Goal: Task Accomplishment & Management: Use online tool/utility

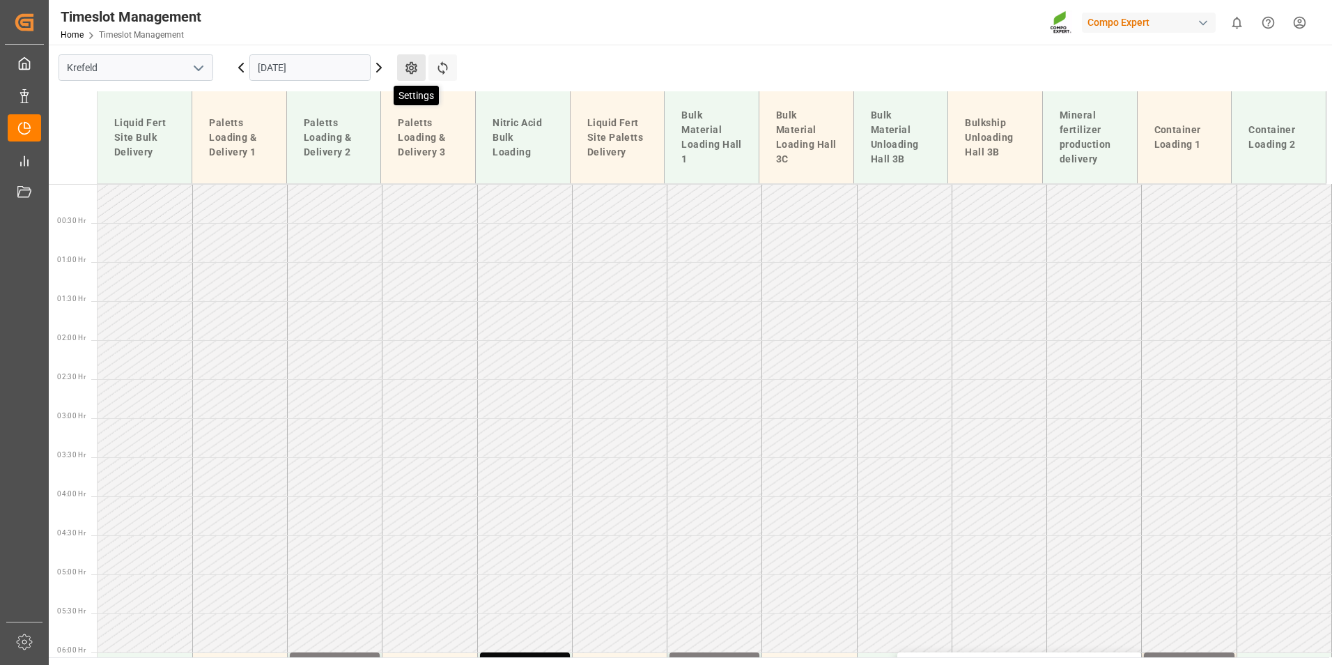
scroll to position [406, 0]
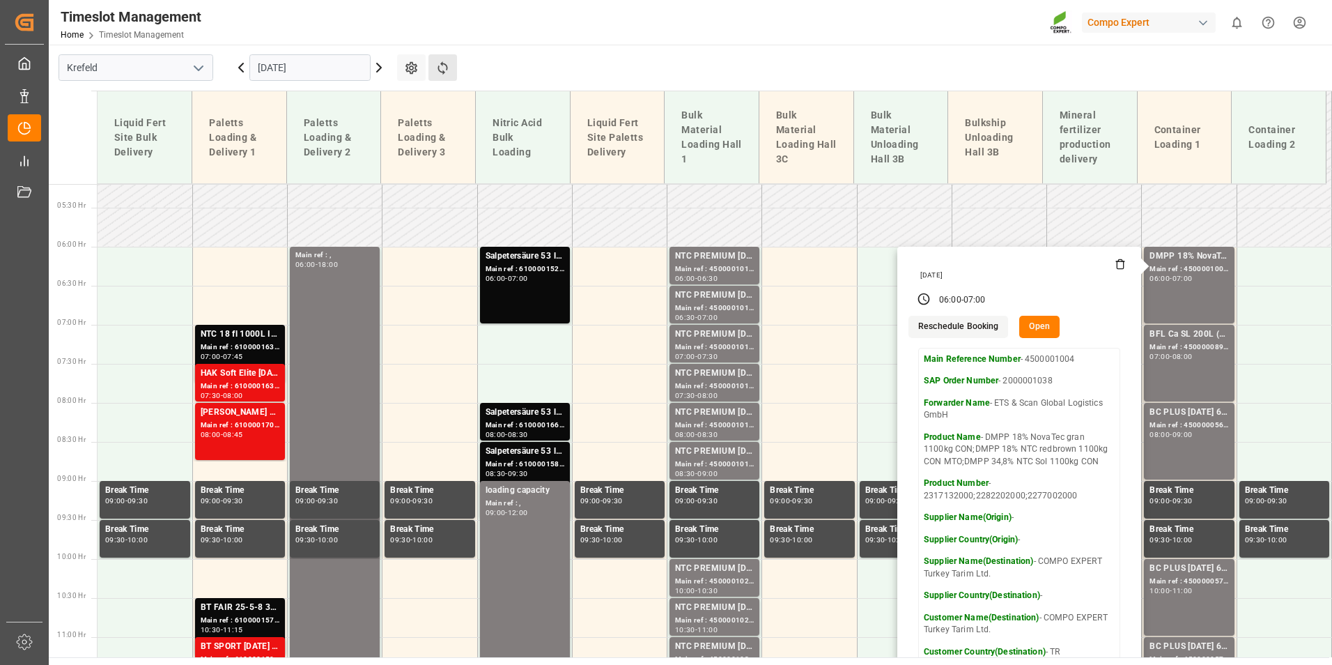
click at [450, 66] on button "Refresh Time Slots" at bounding box center [443, 67] width 29 height 26
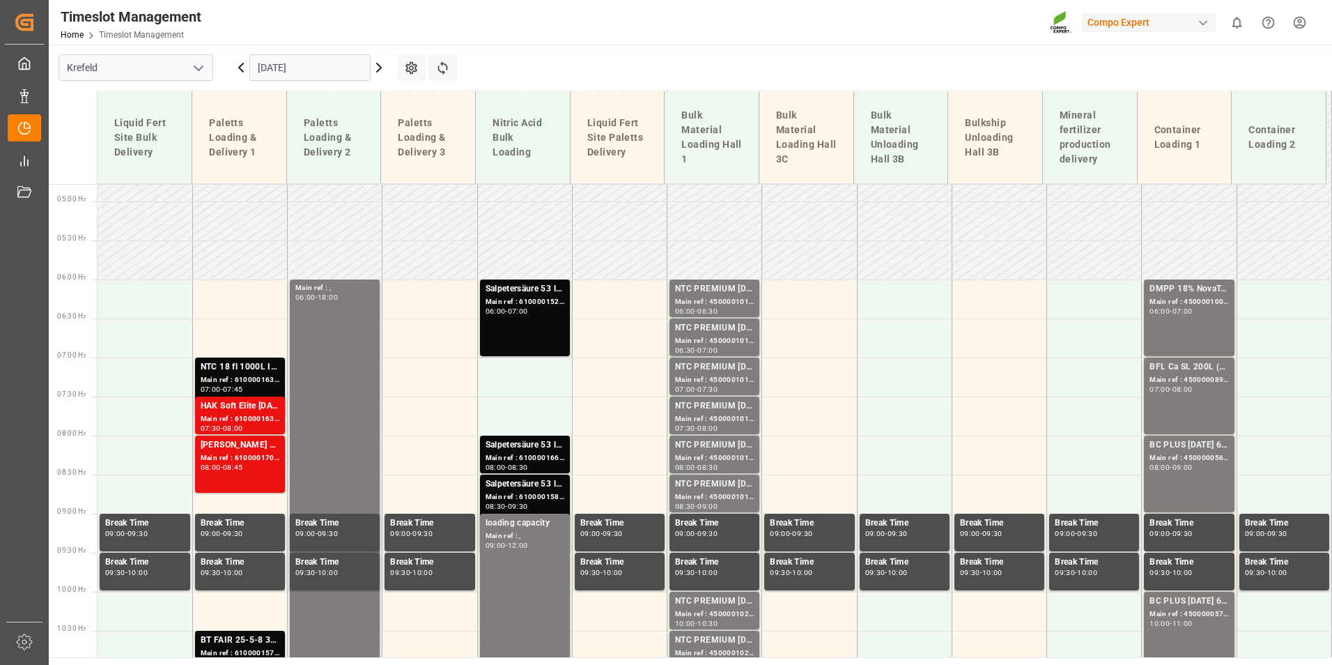
scroll to position [344, 0]
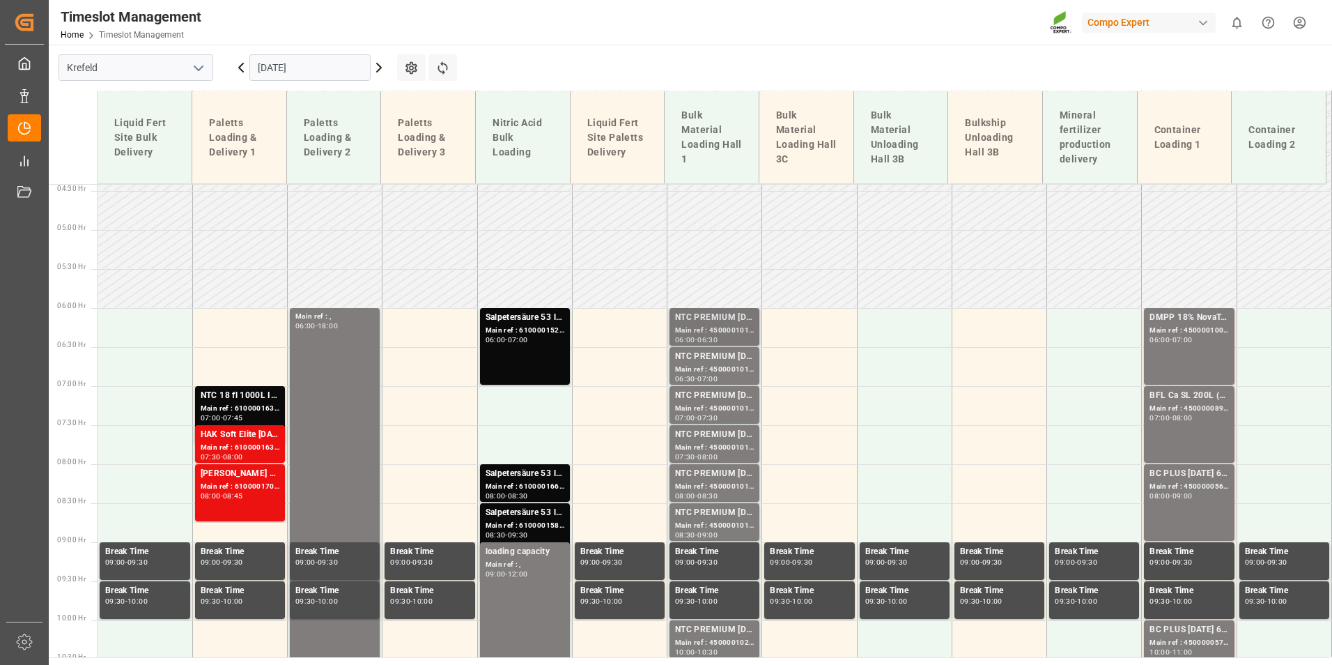
click at [722, 324] on div "NTC PREMIUM [DATE]+3+TE BULK" at bounding box center [714, 318] width 79 height 14
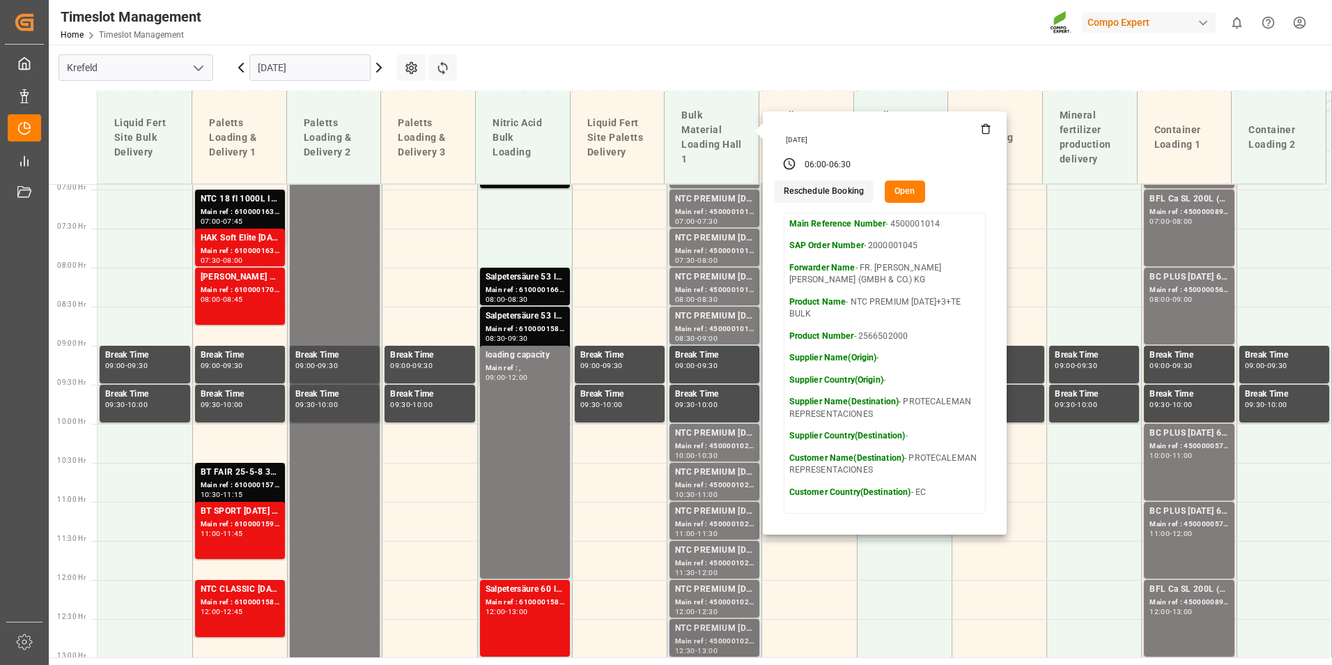
scroll to position [762, 0]
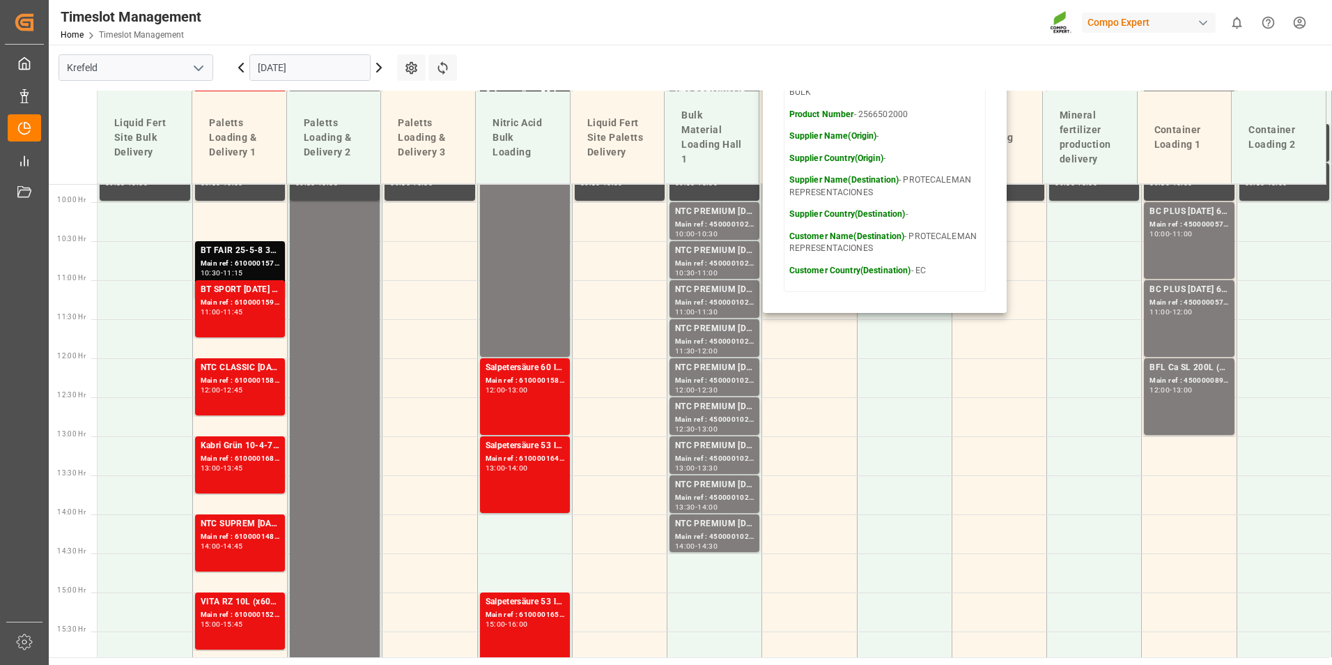
click at [241, 70] on icon at bounding box center [241, 67] width 4 height 8
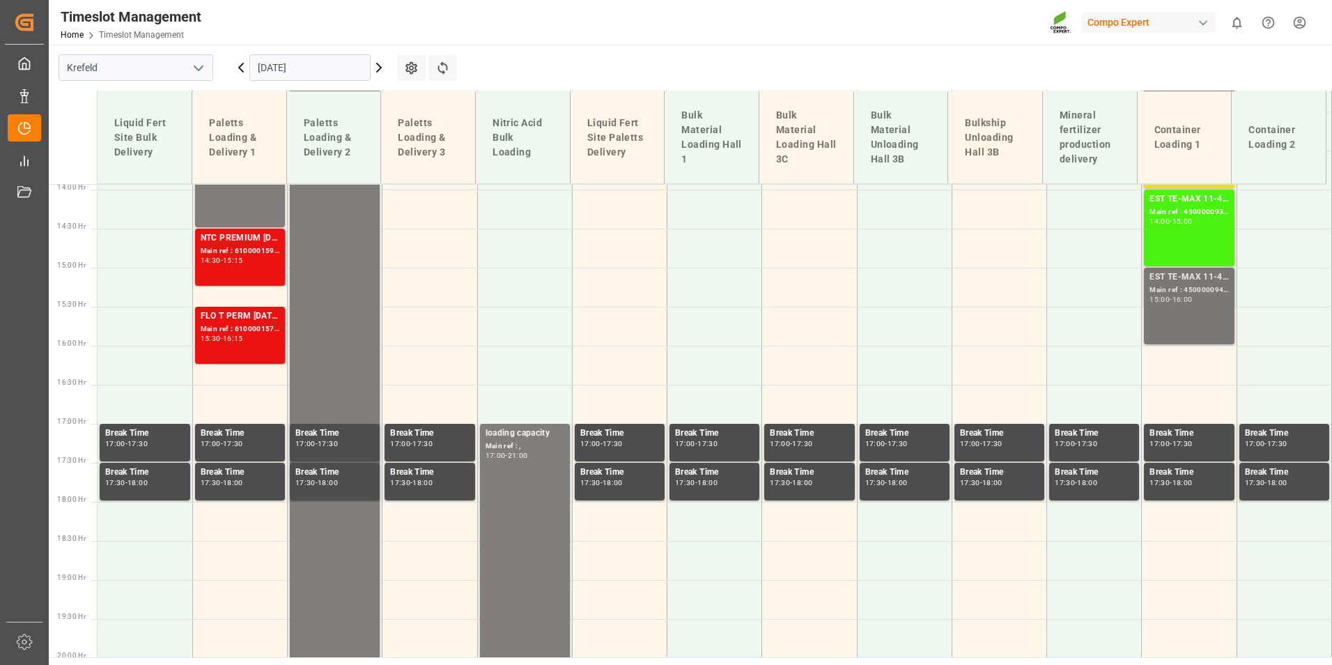
scroll to position [1017, 0]
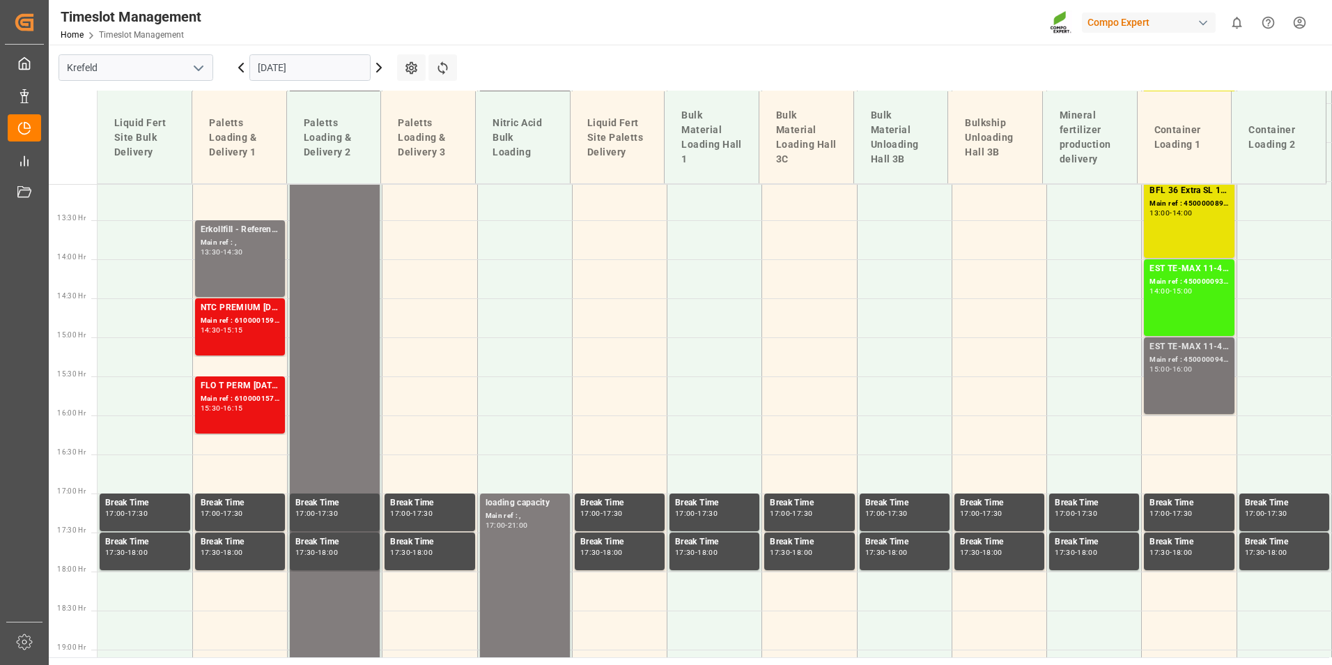
click at [1192, 366] on div "16:00" at bounding box center [1183, 369] width 20 height 6
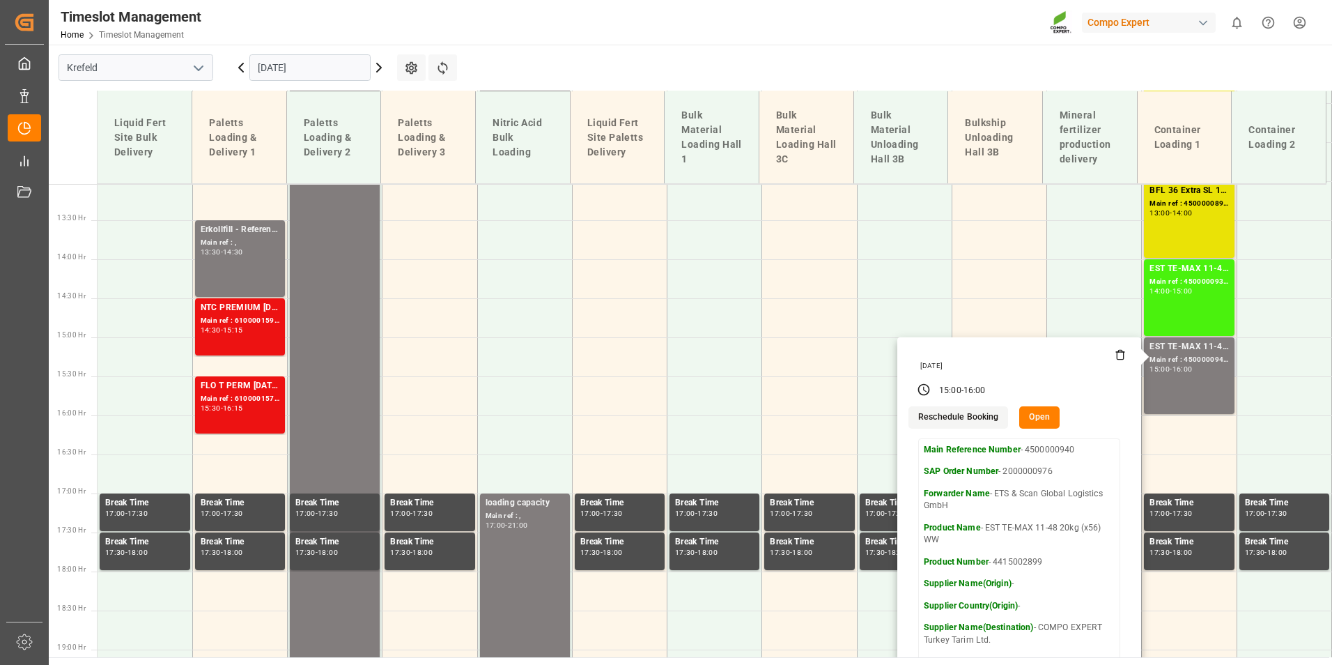
click at [1043, 420] on button "Open" at bounding box center [1040, 417] width 40 height 22
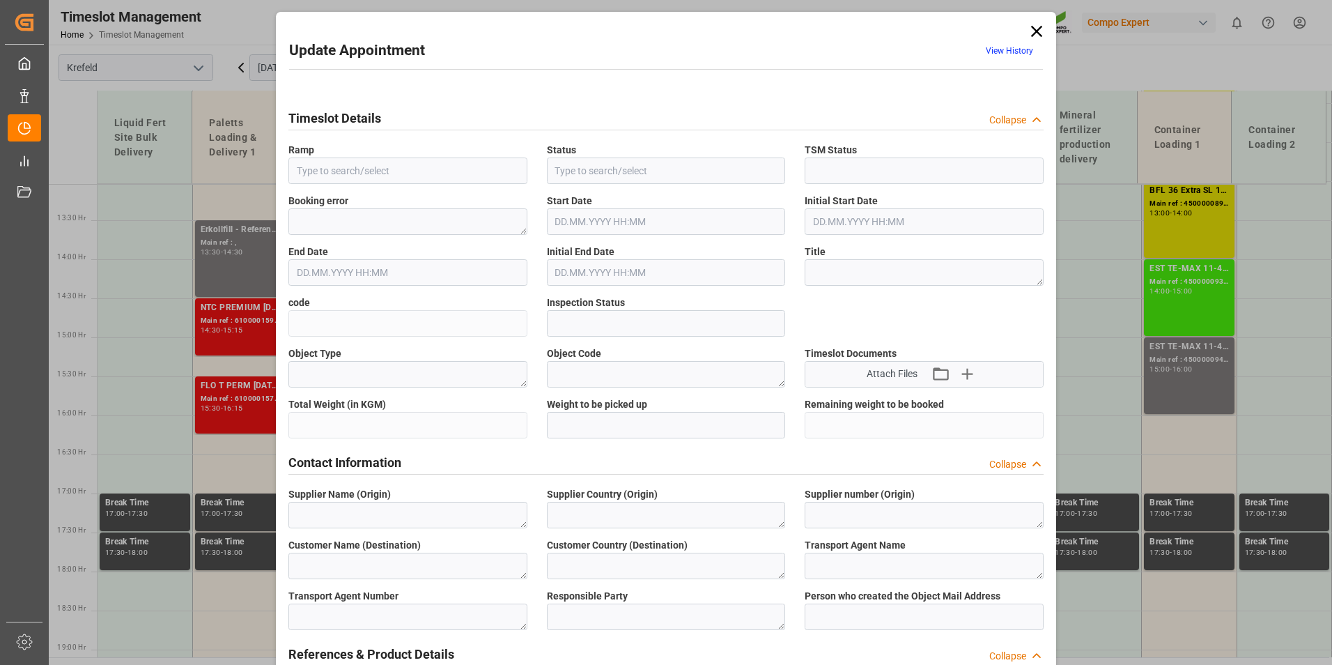
type input "Container Loading 1"
type input "Booked"
type input "b5c80e7f7585"
type input "Open"
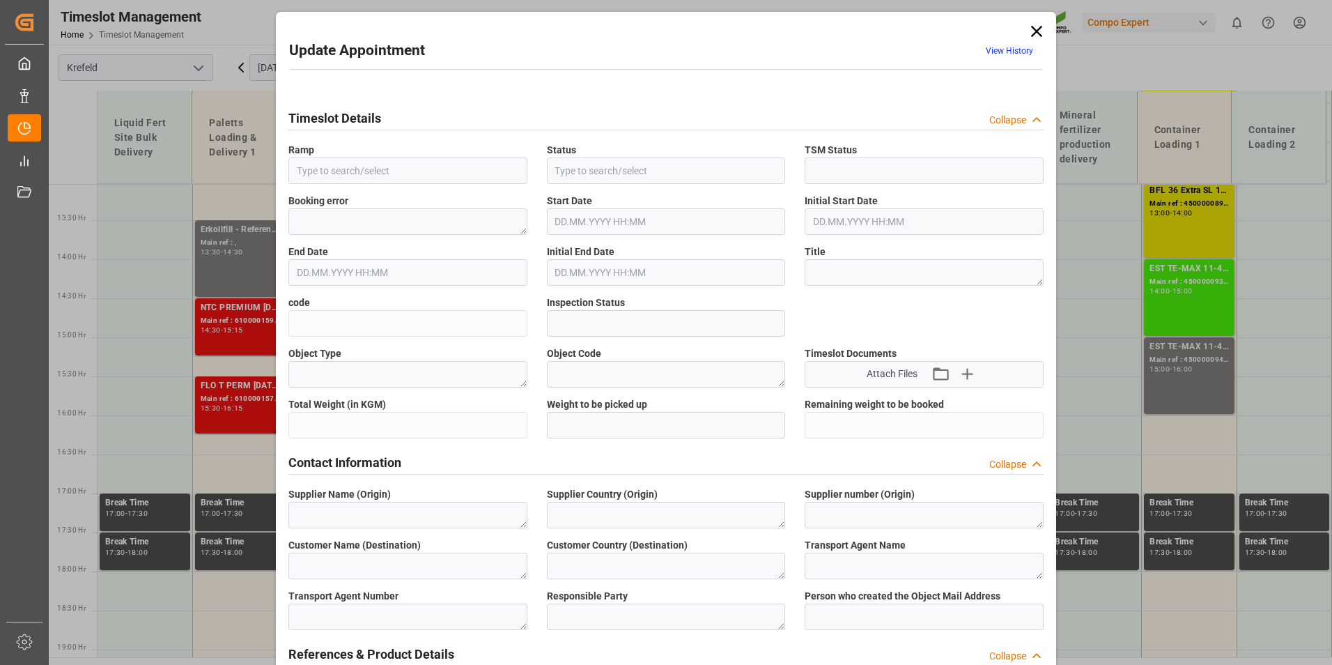
type textarea "Pre-Run"
type textarea "SP_EWM"
type textarea "COMPO EXPERT Turkey Tarim Ltd."
type textarea "TR"
type textarea "ETS & Scan Global Logistics GmbH"
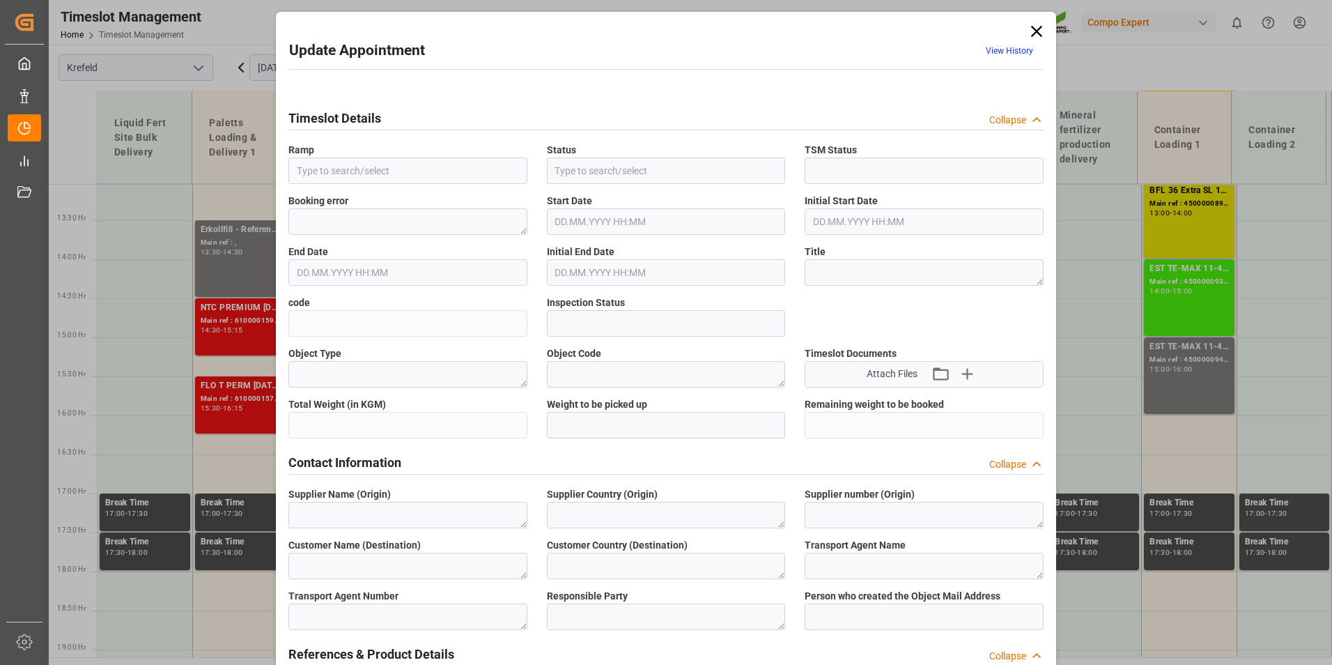
type textarea "6607197"
type textarea "Logistics Service Provider"
type input "[EMAIL_ADDRESS][DOMAIN_NAME]"
type textarea "4500000940"
type textarea "2000000976"
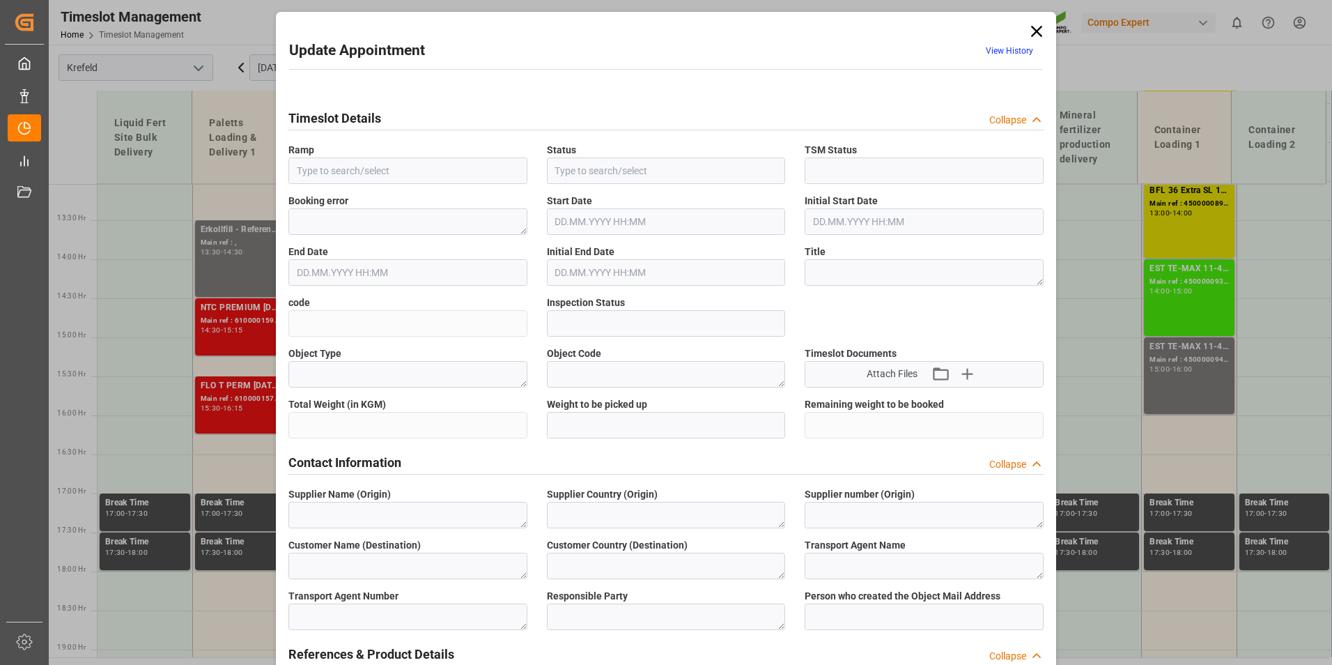
type textarea "4100003400"
type textarea "EST TE-MAX 11-48 20kg (x56) WW"
type textarea "4415002899"
type textarea "40GP"
type input "4500000940"
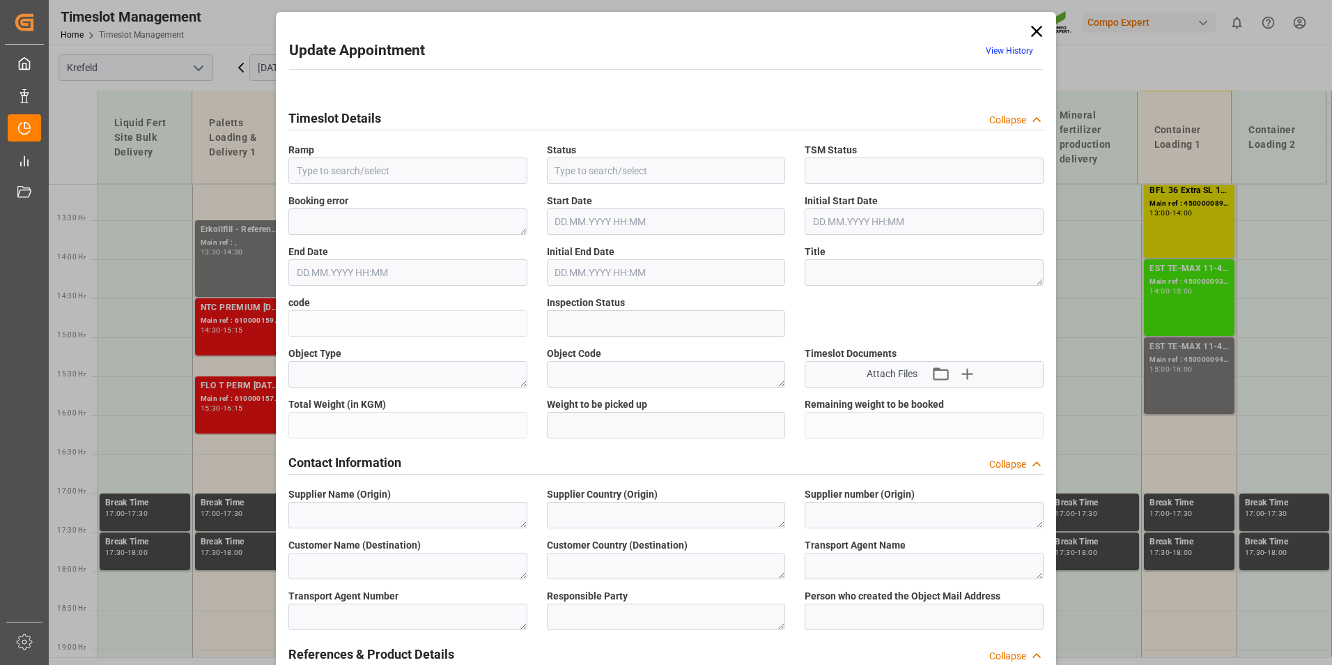
type input "4500000940"
type input "Container Loading 1"
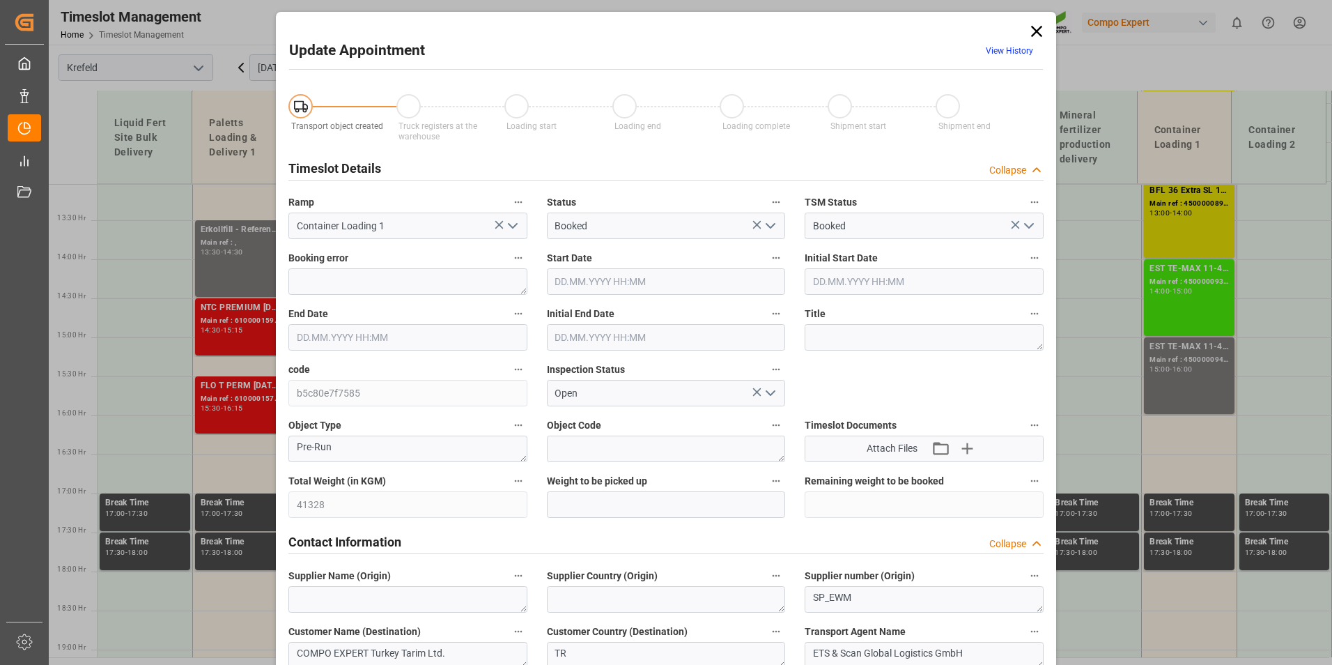
type input "41328"
type input "0"
type input "[DATE] 15:00"
type input "[DATE] 16:00"
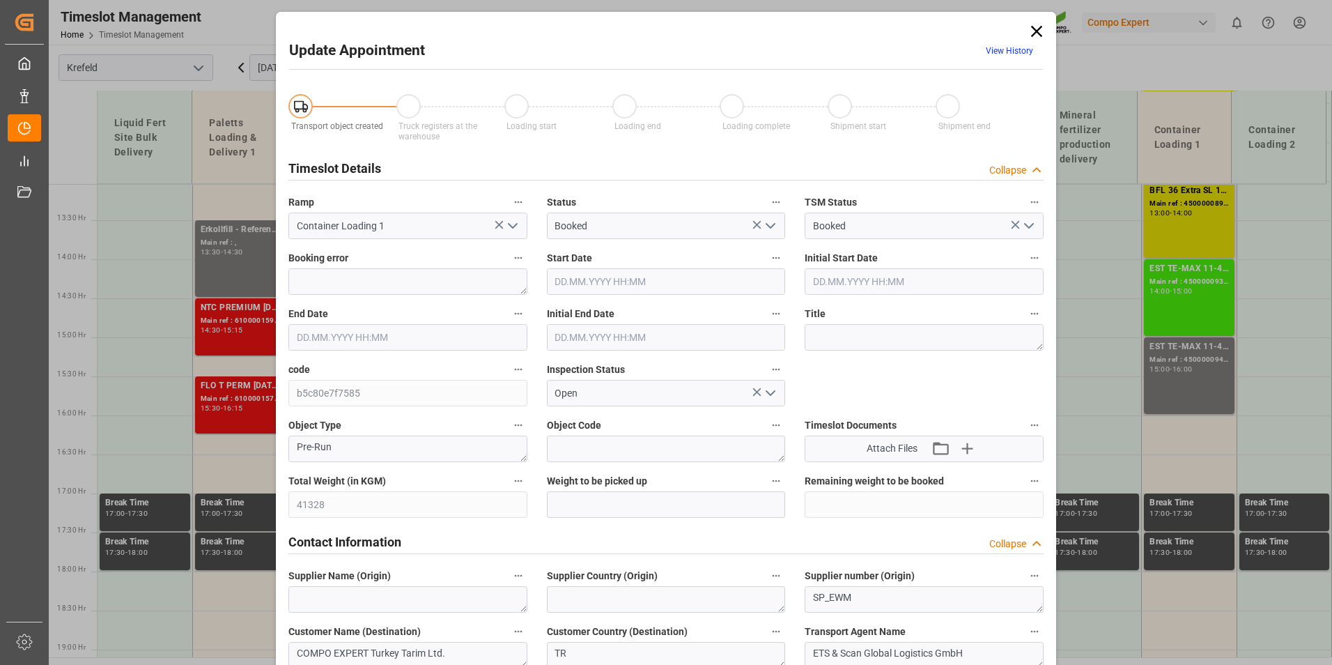
type input "[DATE] 15:30"
type input "[DATE] 11:29"
click at [997, 51] on link "View History" at bounding box center [1009, 51] width 47 height 10
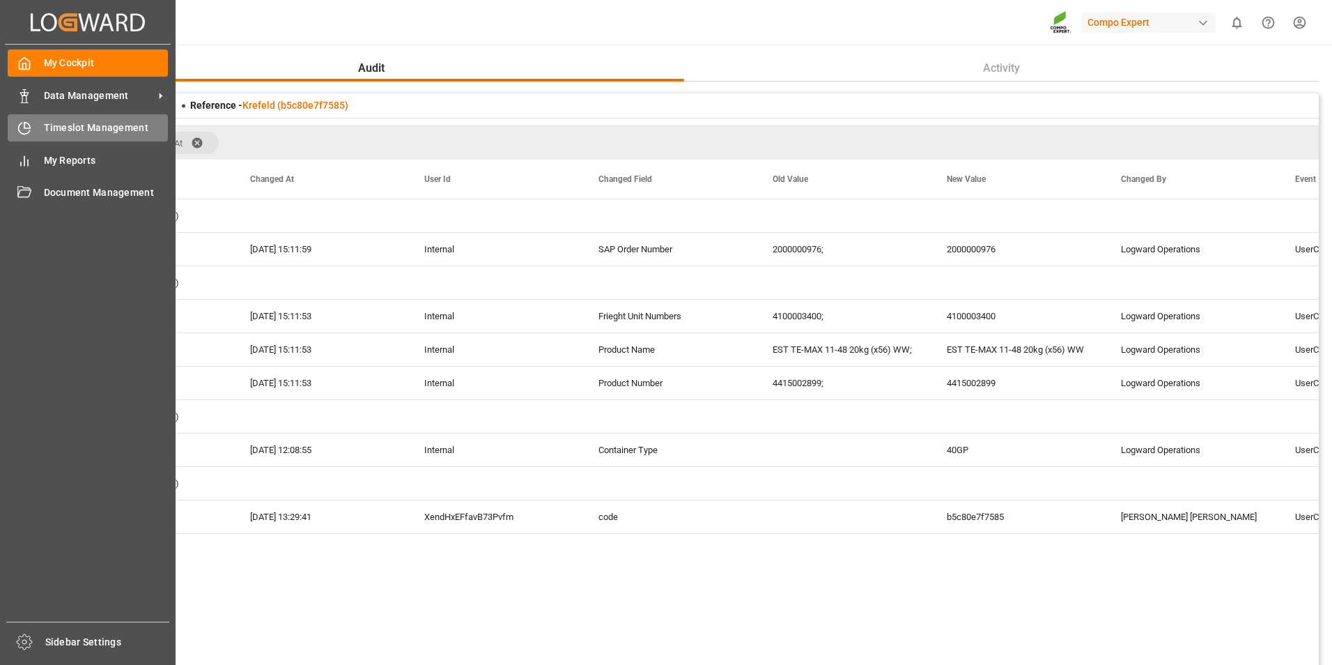
click at [8, 126] on div at bounding box center [20, 128] width 24 height 15
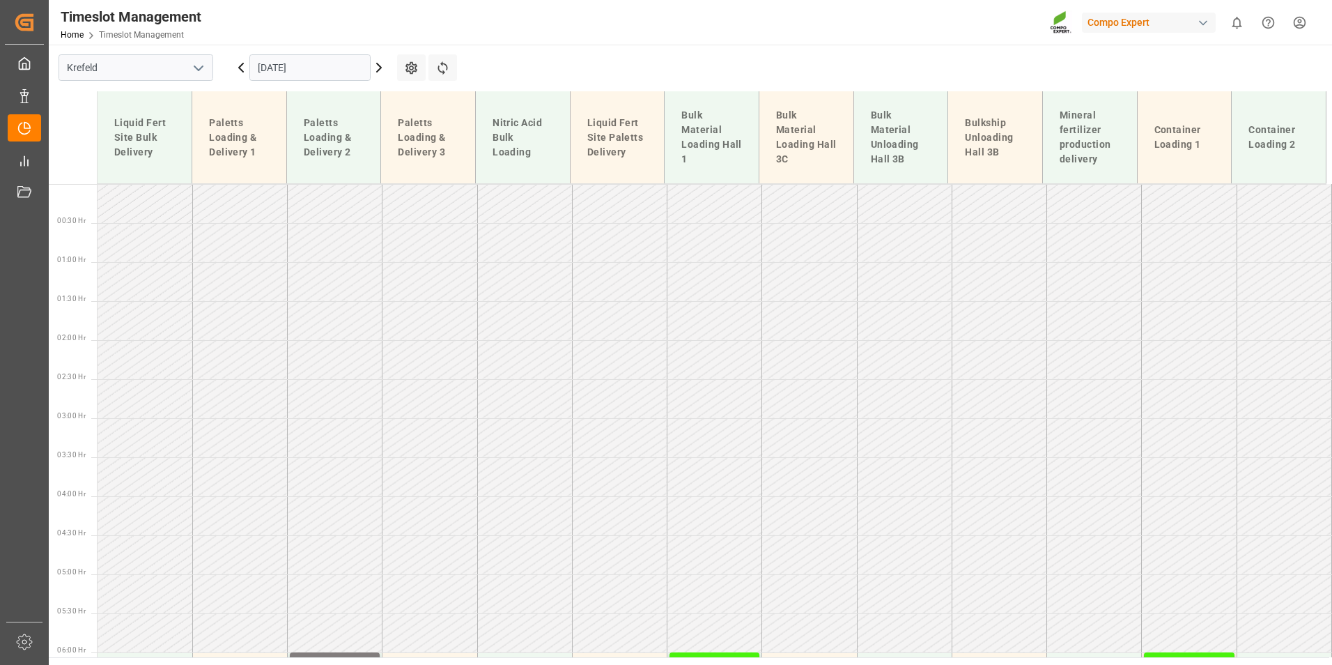
scroll to position [1050, 0]
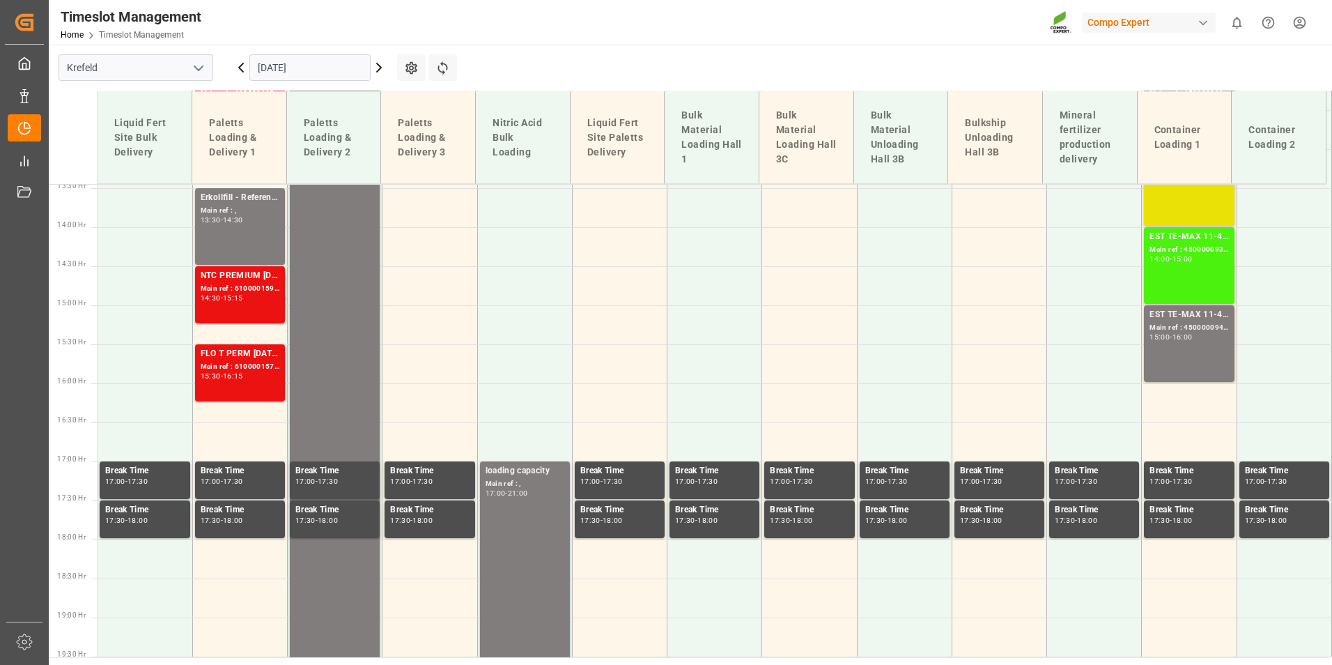
click at [384, 68] on icon at bounding box center [379, 67] width 17 height 17
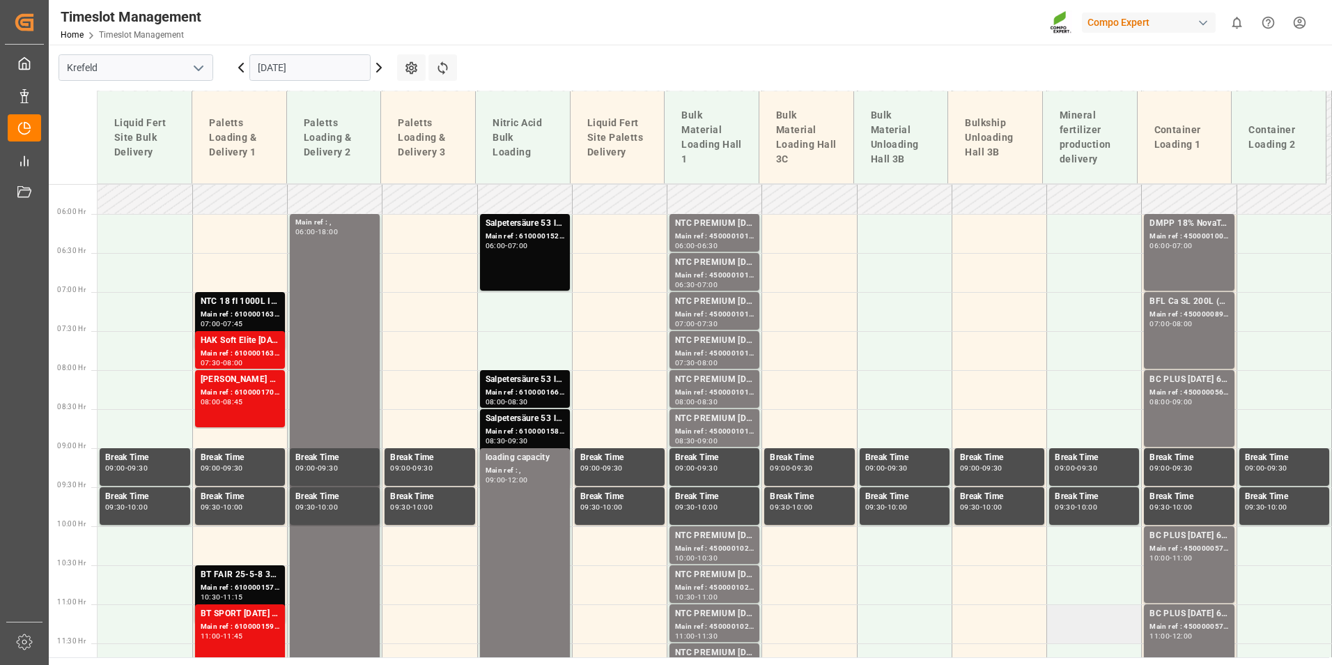
scroll to position [422, 0]
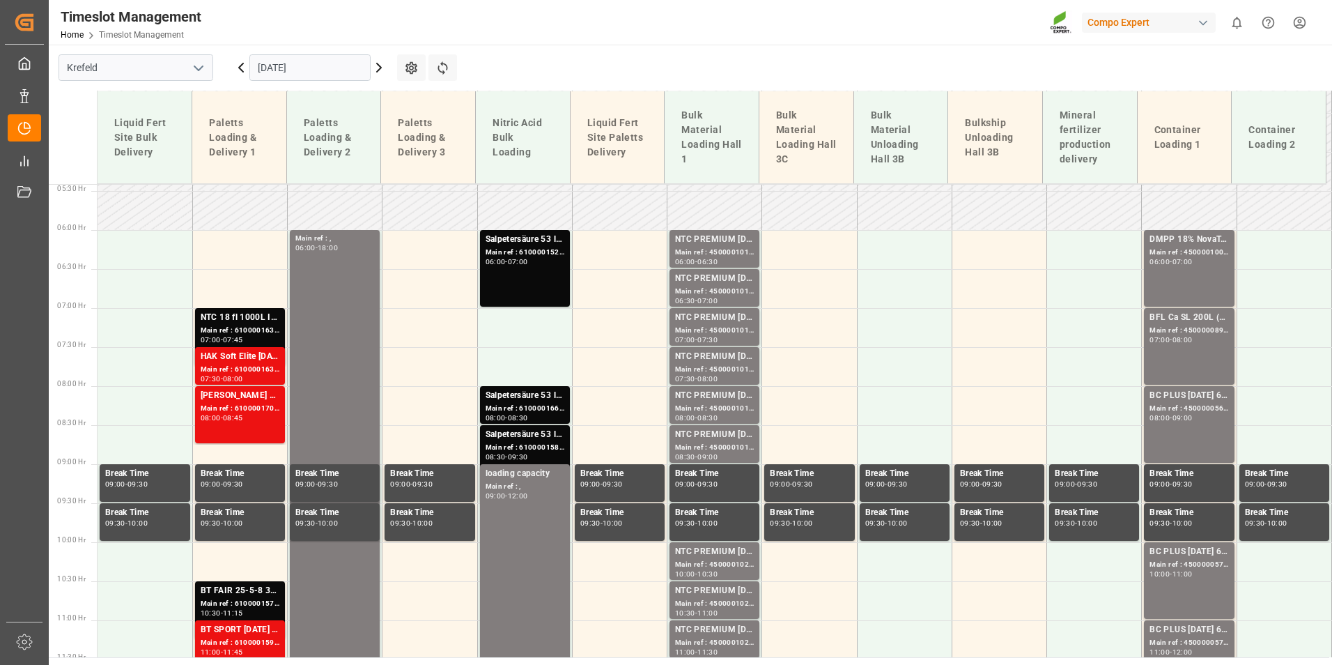
click at [240, 70] on icon at bounding box center [241, 67] width 17 height 17
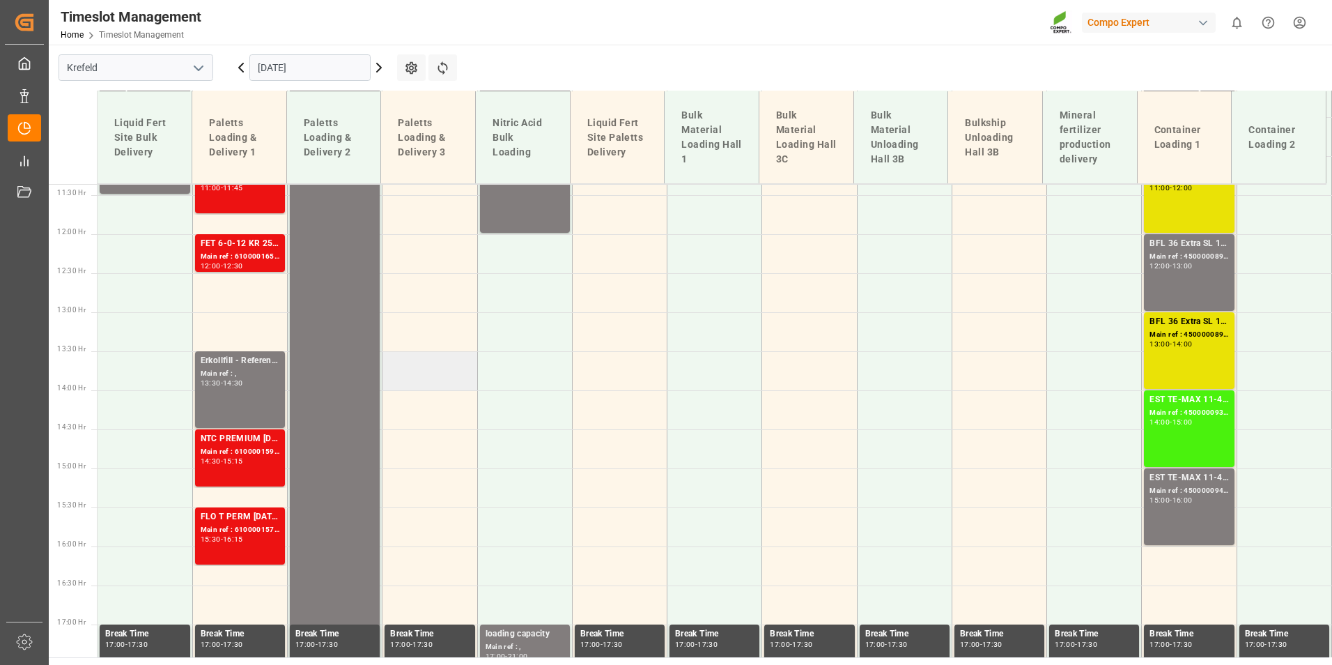
scroll to position [840, 0]
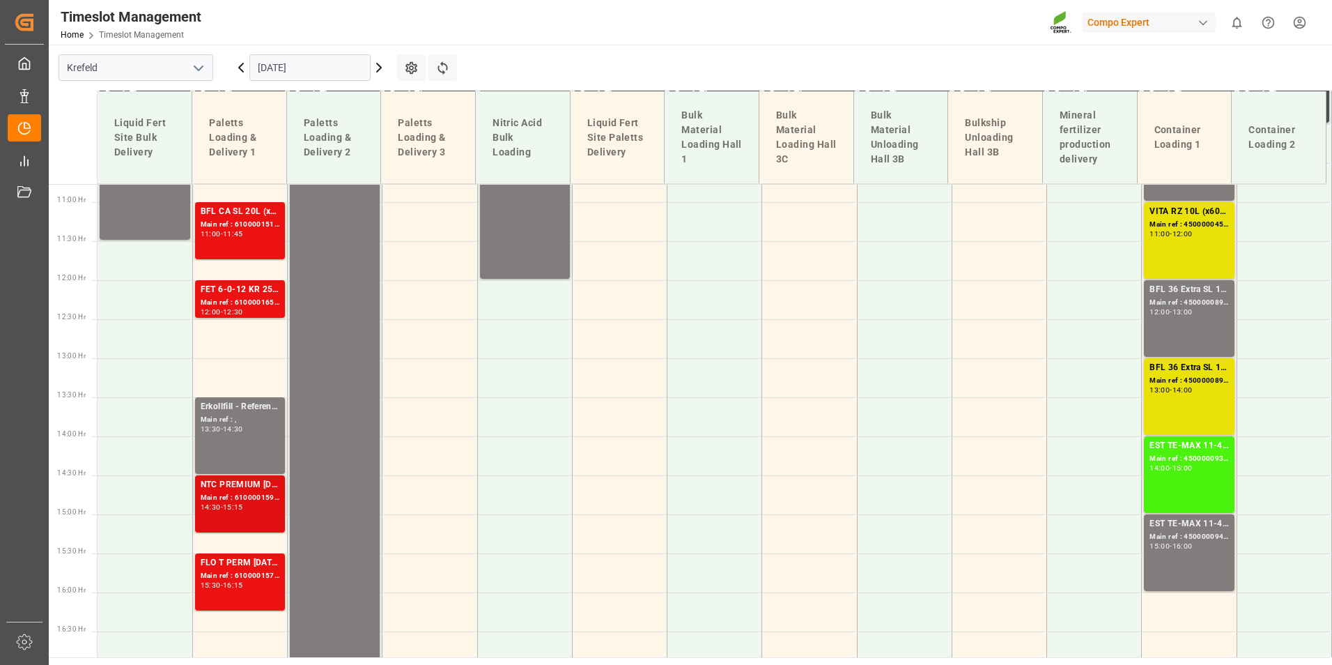
click at [256, 500] on div "Main ref : 6100001599, 2000000421 2000000712;2000000421" at bounding box center [240, 498] width 79 height 12
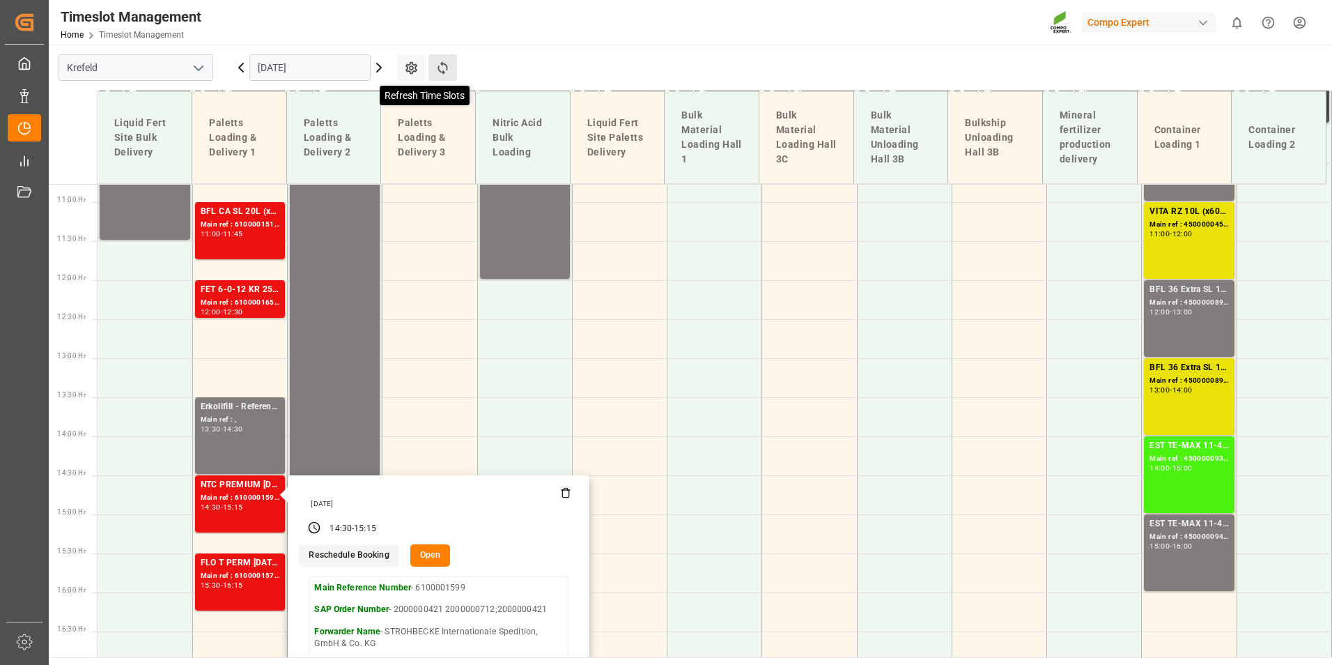
click at [438, 70] on icon at bounding box center [443, 68] width 15 height 15
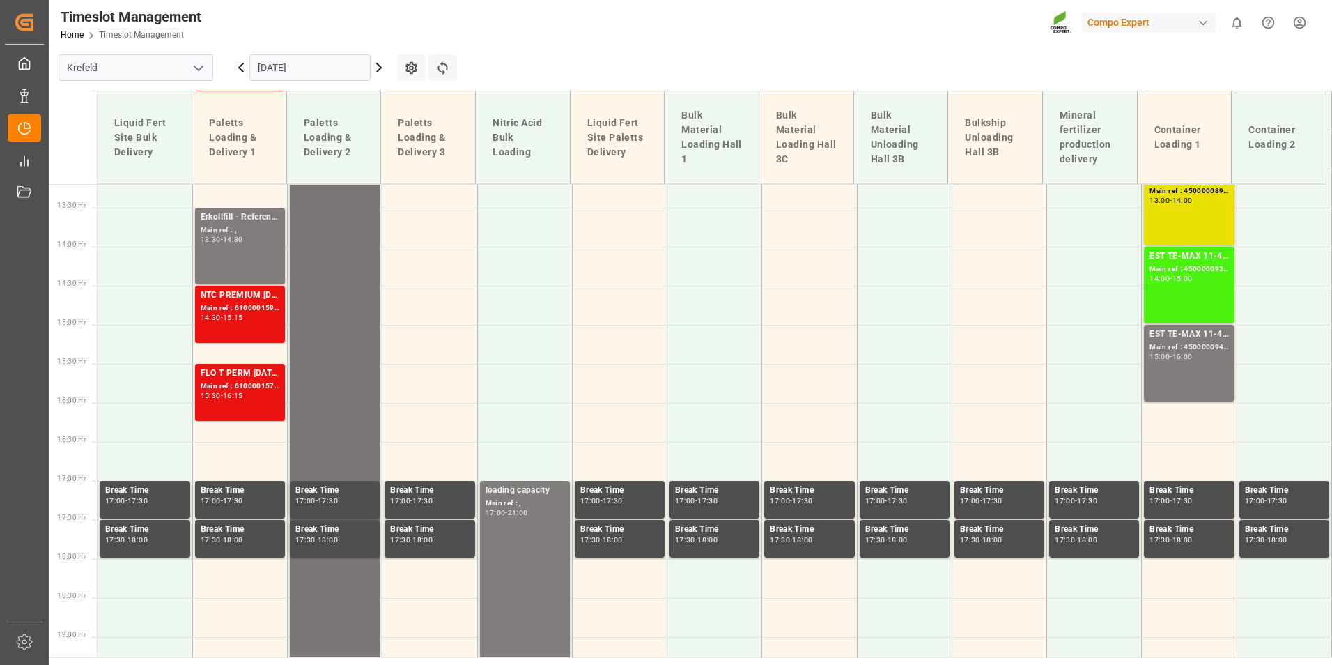
scroll to position [1050, 0]
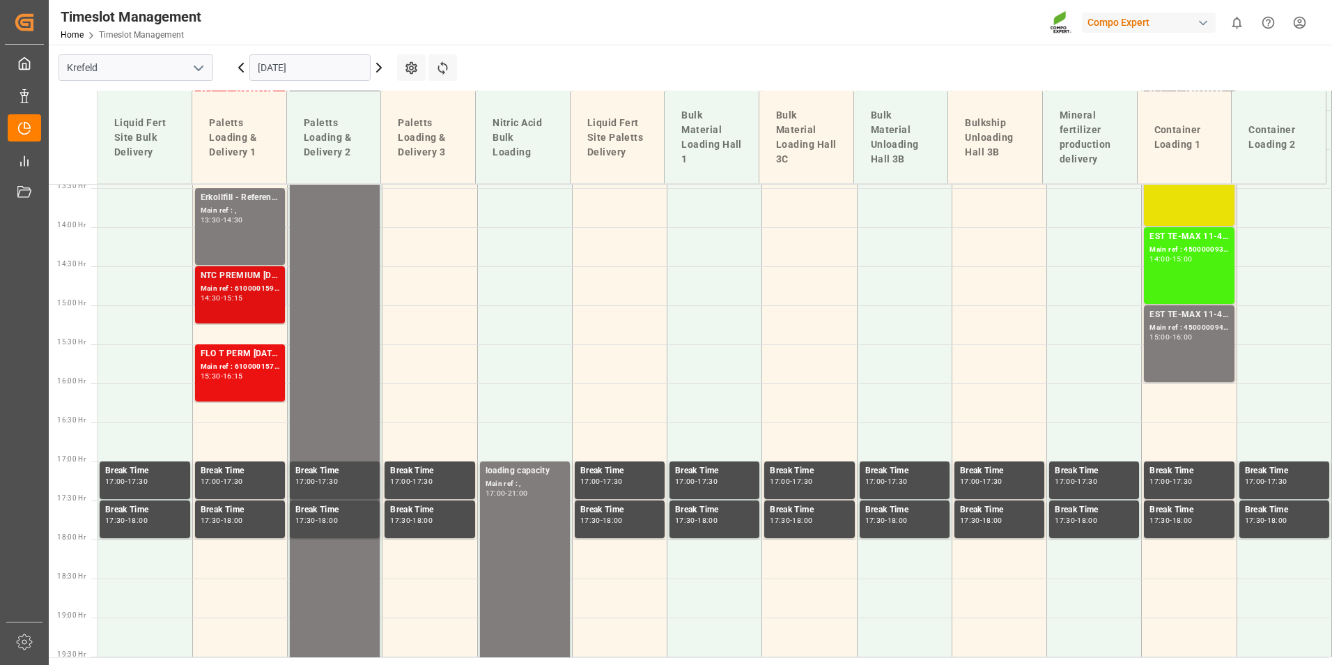
click at [252, 299] on div "14:30 - 15:15" at bounding box center [240, 299] width 79 height 8
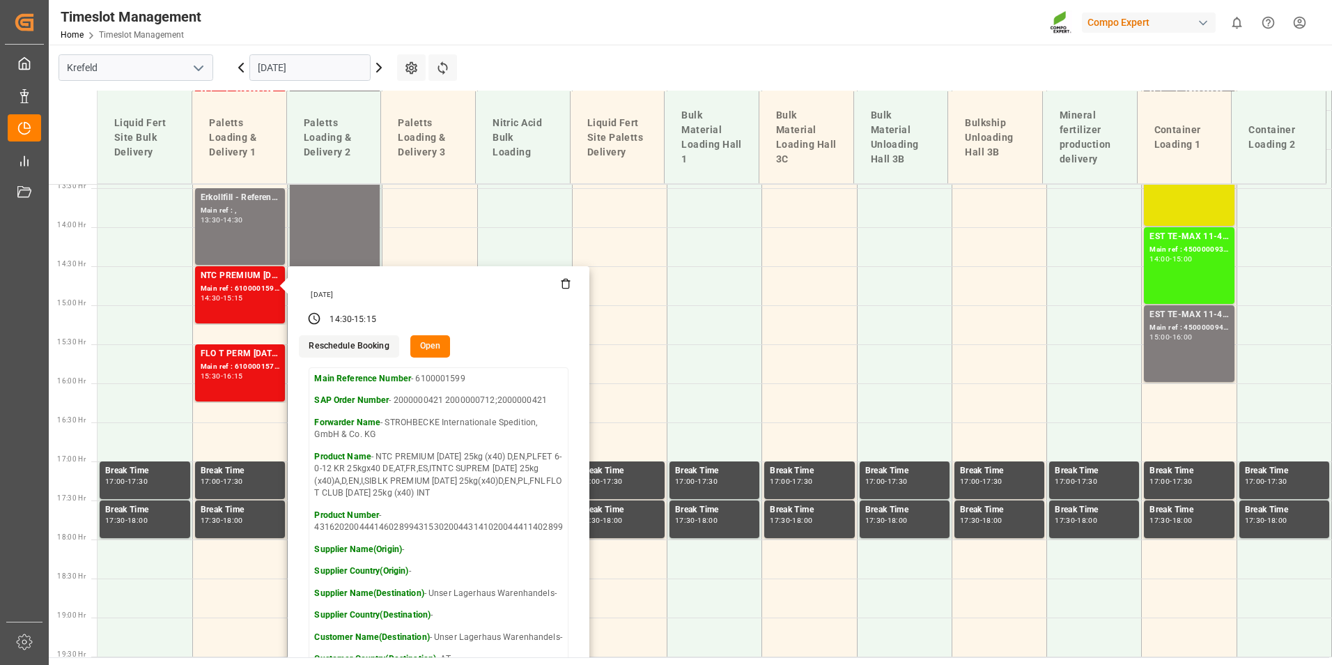
click at [323, 65] on input "[DATE]" at bounding box center [309, 67] width 121 height 26
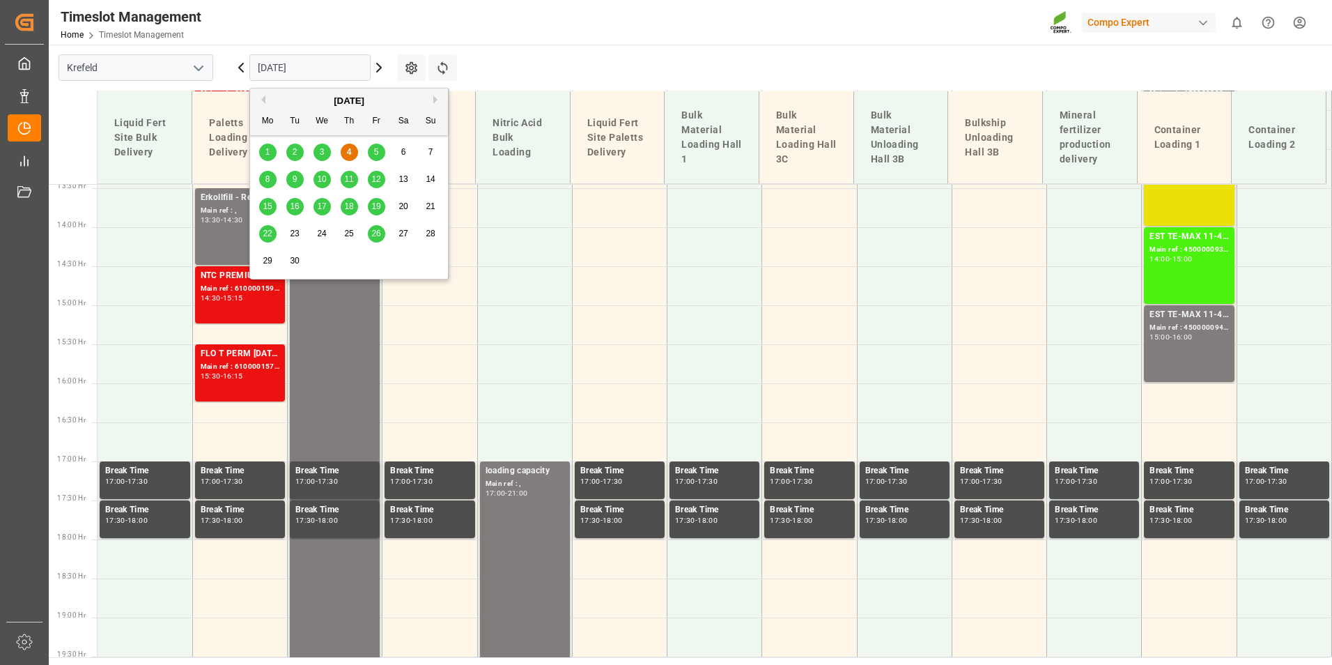
click at [302, 180] on div "9" at bounding box center [294, 179] width 17 height 17
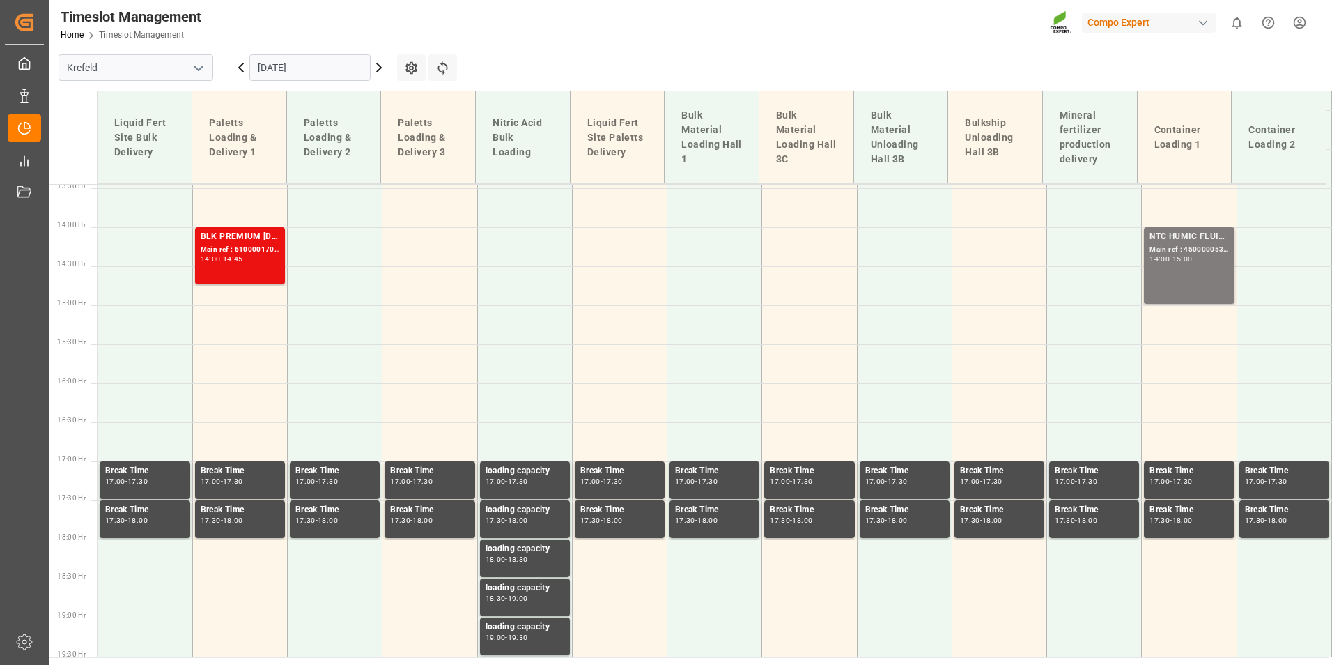
scroll to position [771, 0]
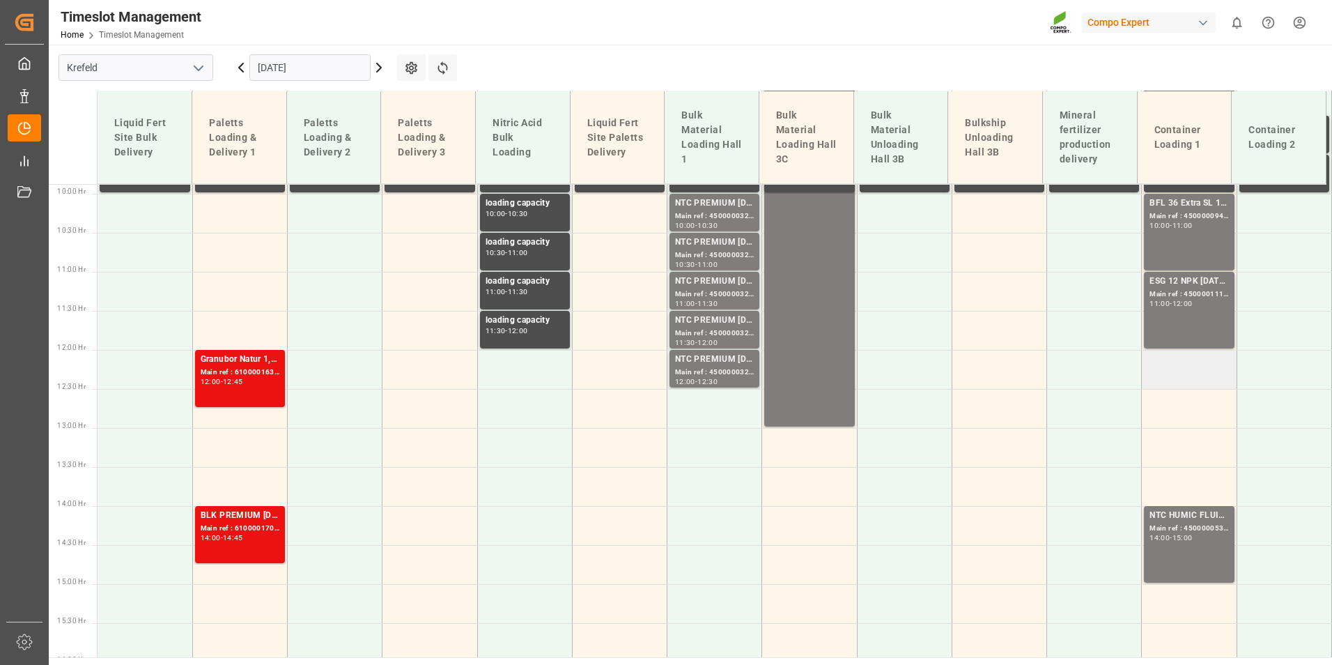
click at [1176, 376] on td at bounding box center [1189, 369] width 95 height 39
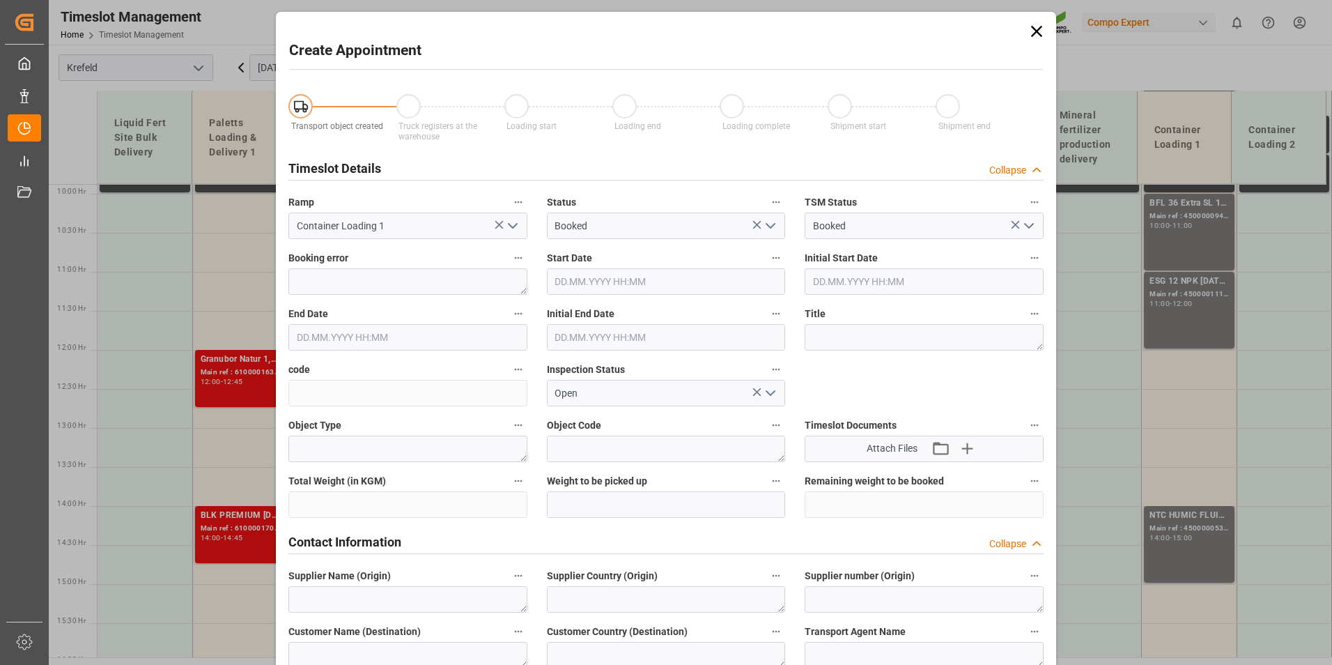
type input "[DATE] 12:00"
type input "[DATE] 12:30"
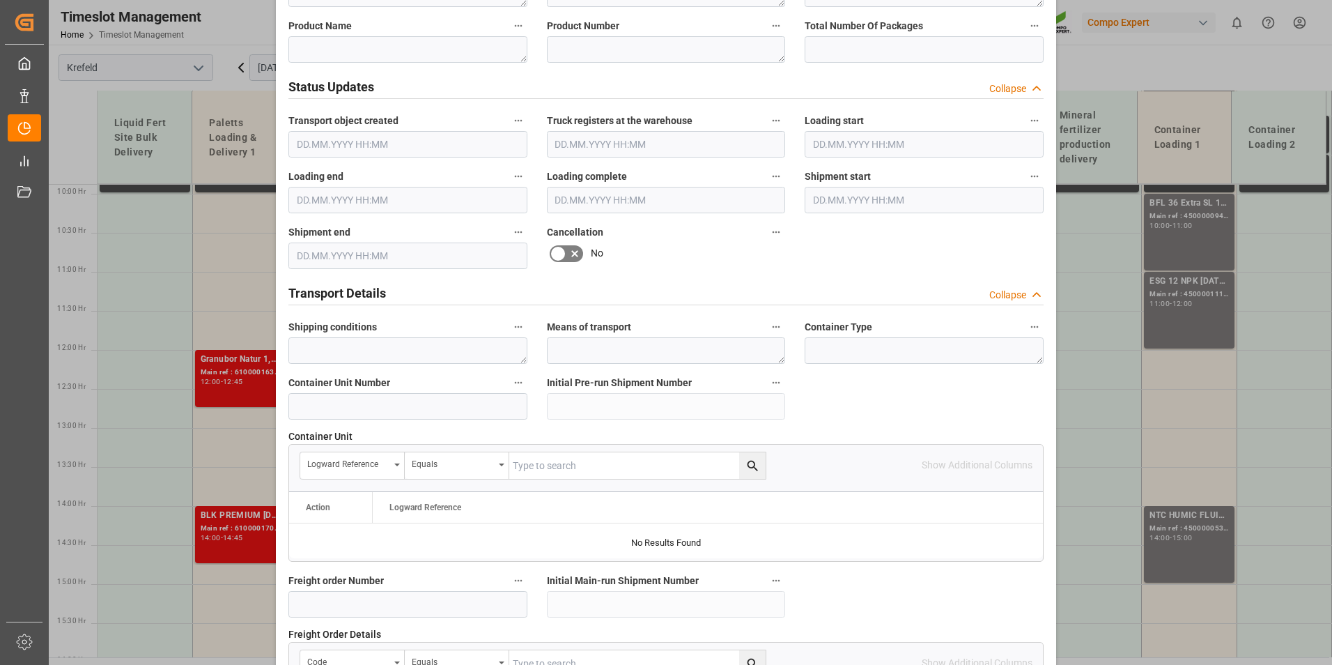
scroll to position [906, 0]
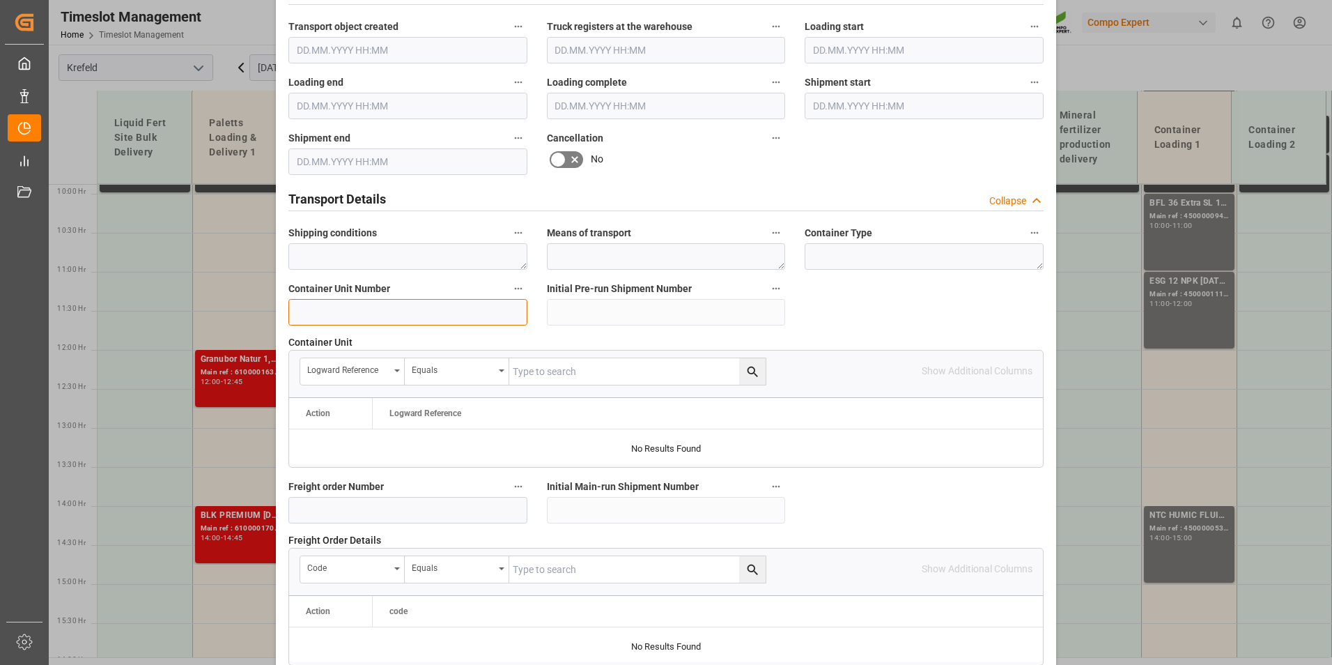
click at [369, 314] on input at bounding box center [408, 312] width 239 height 26
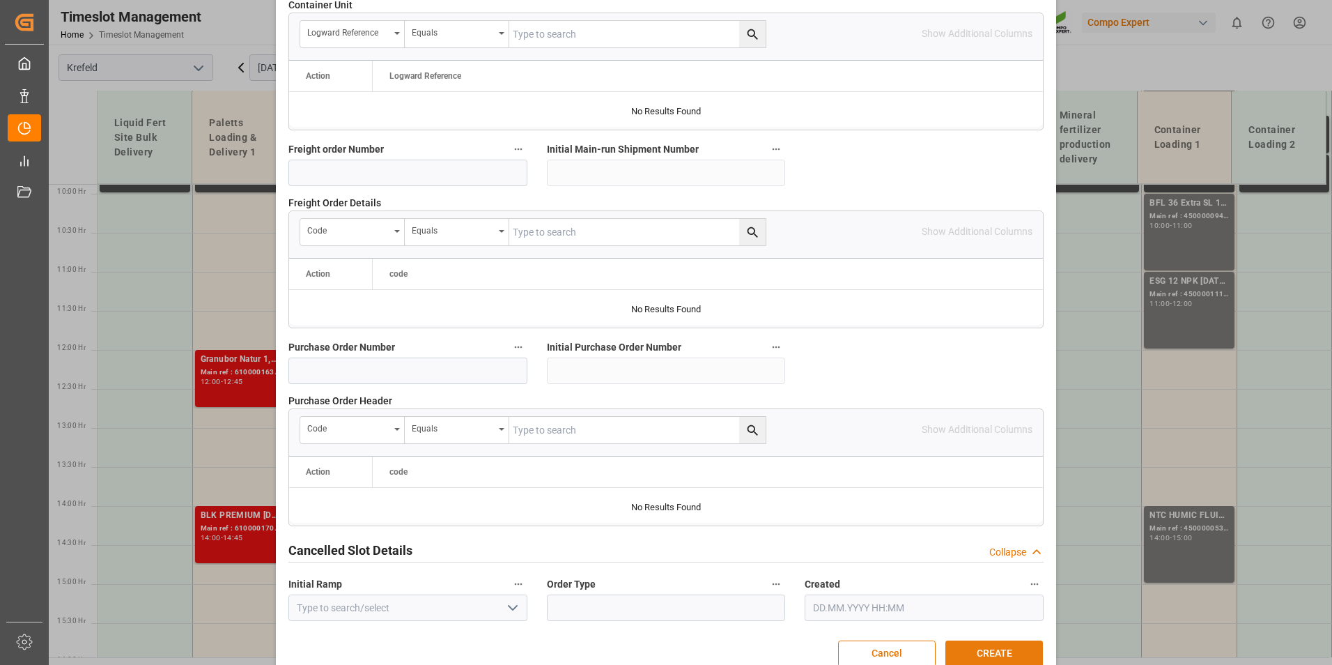
scroll to position [1269, 0]
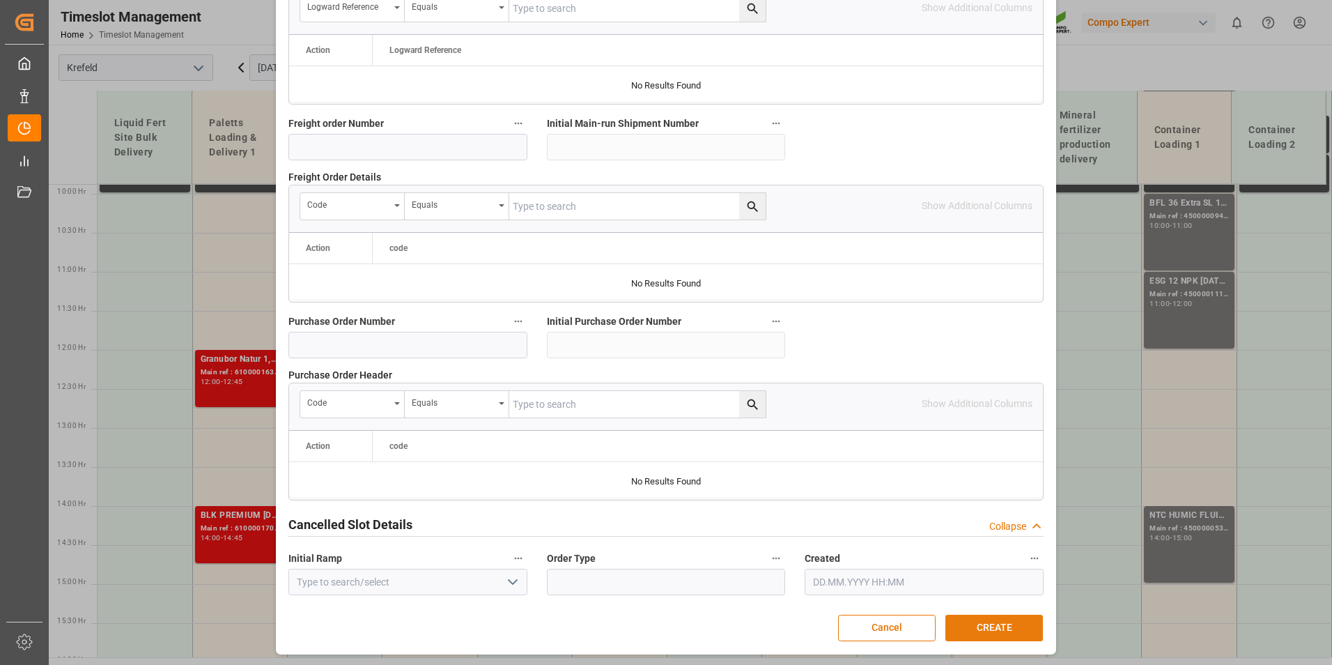
type input "4500000893"
click at [1010, 629] on button "CREATE" at bounding box center [995, 628] width 98 height 26
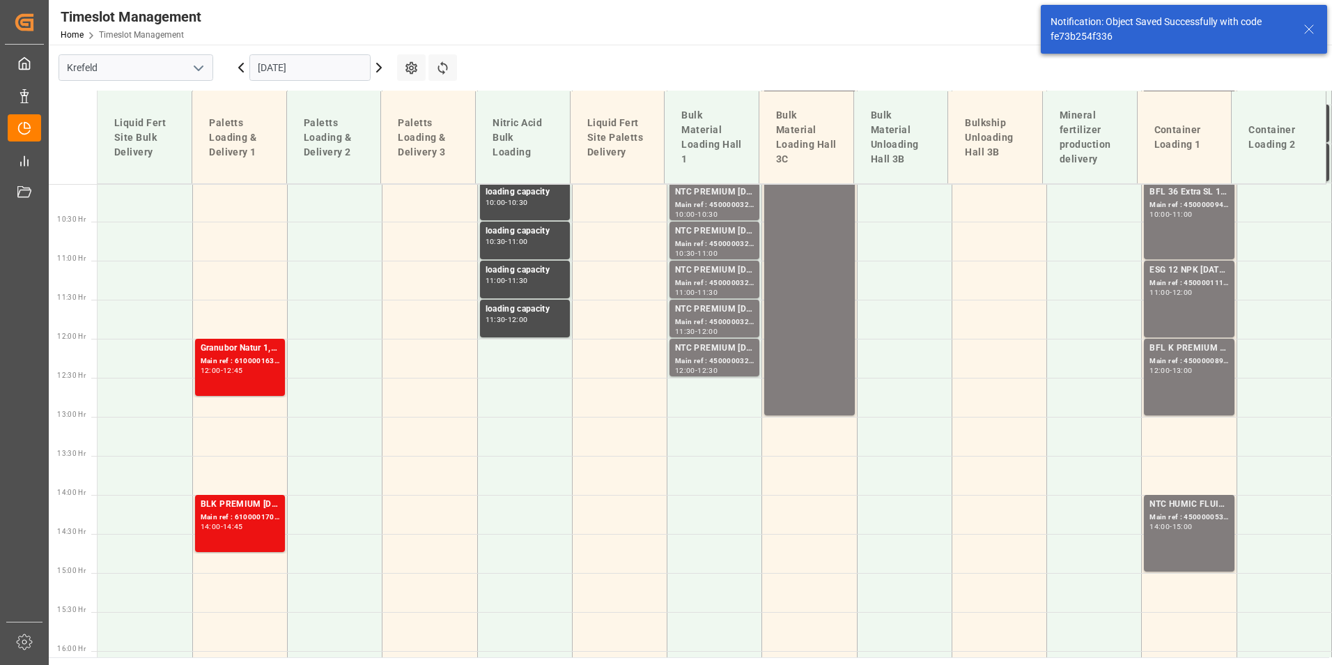
scroll to position [893, 0]
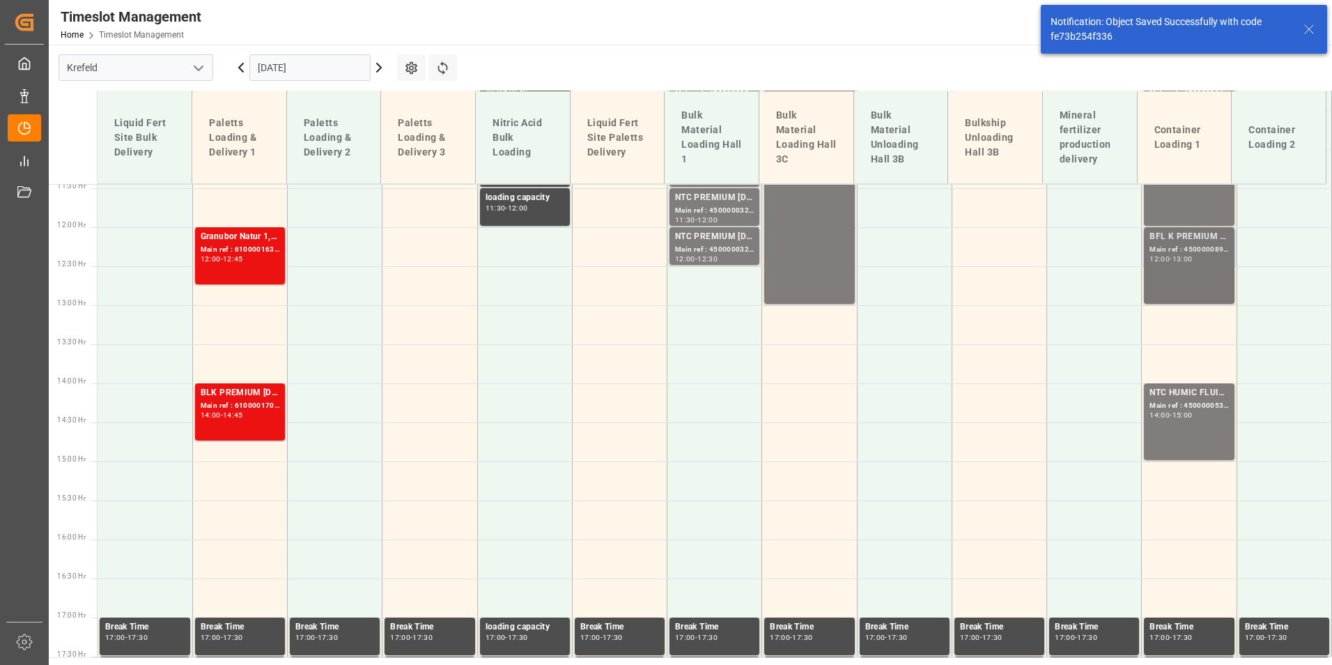
click at [1176, 268] on div "BFL K PREMIUM SL 20L(x48)EN,IN,MD(24)MTO Main ref : 4500000893, 2000000905; 12:…" at bounding box center [1189, 265] width 79 height 71
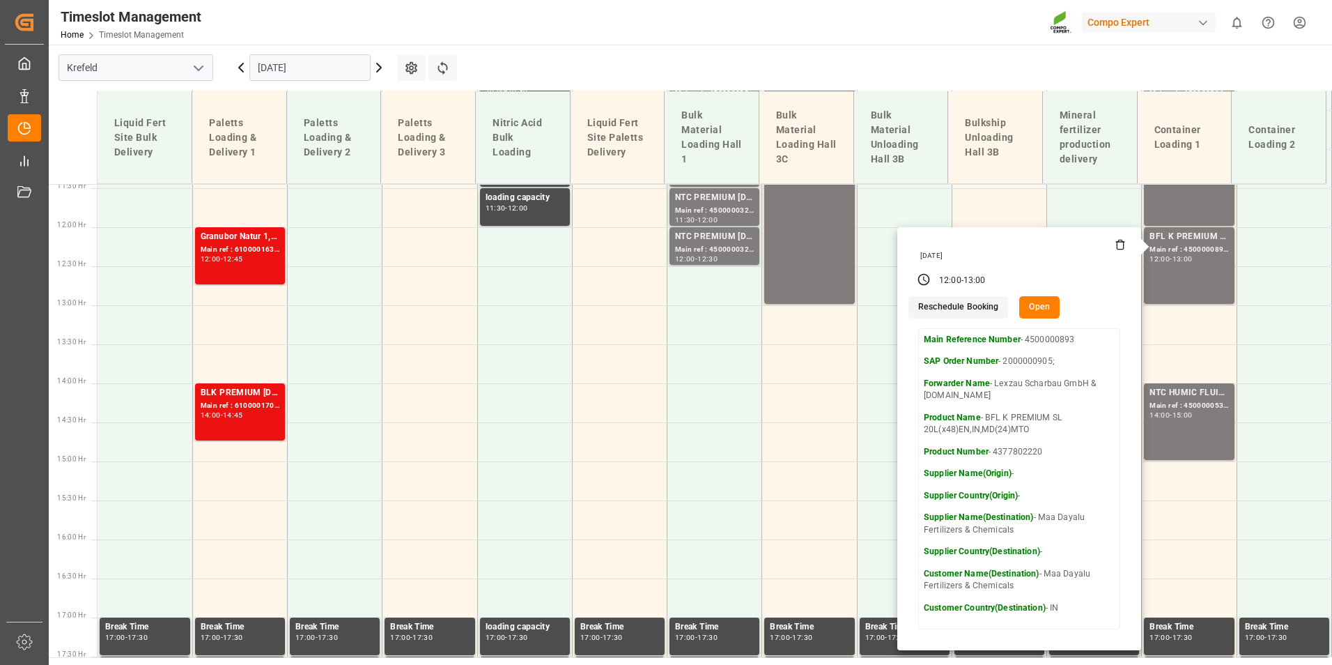
click at [314, 72] on input "[DATE]" at bounding box center [309, 67] width 121 height 26
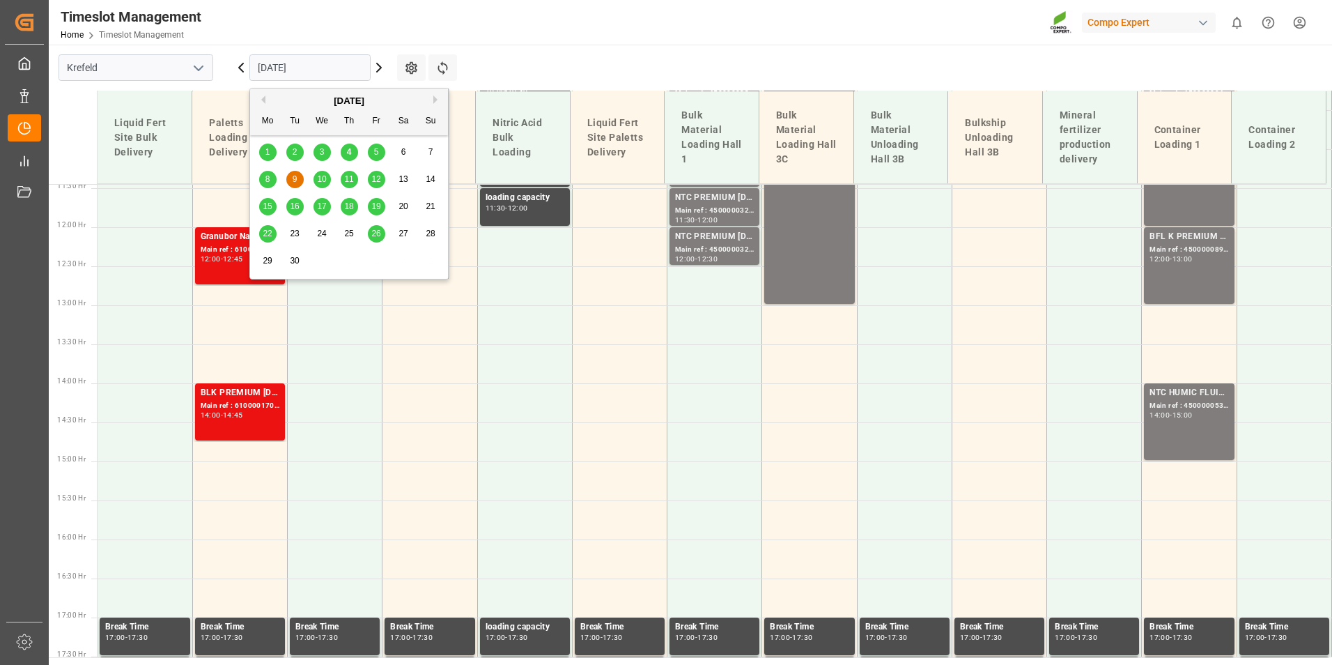
click at [348, 147] on span "4" at bounding box center [349, 152] width 5 height 10
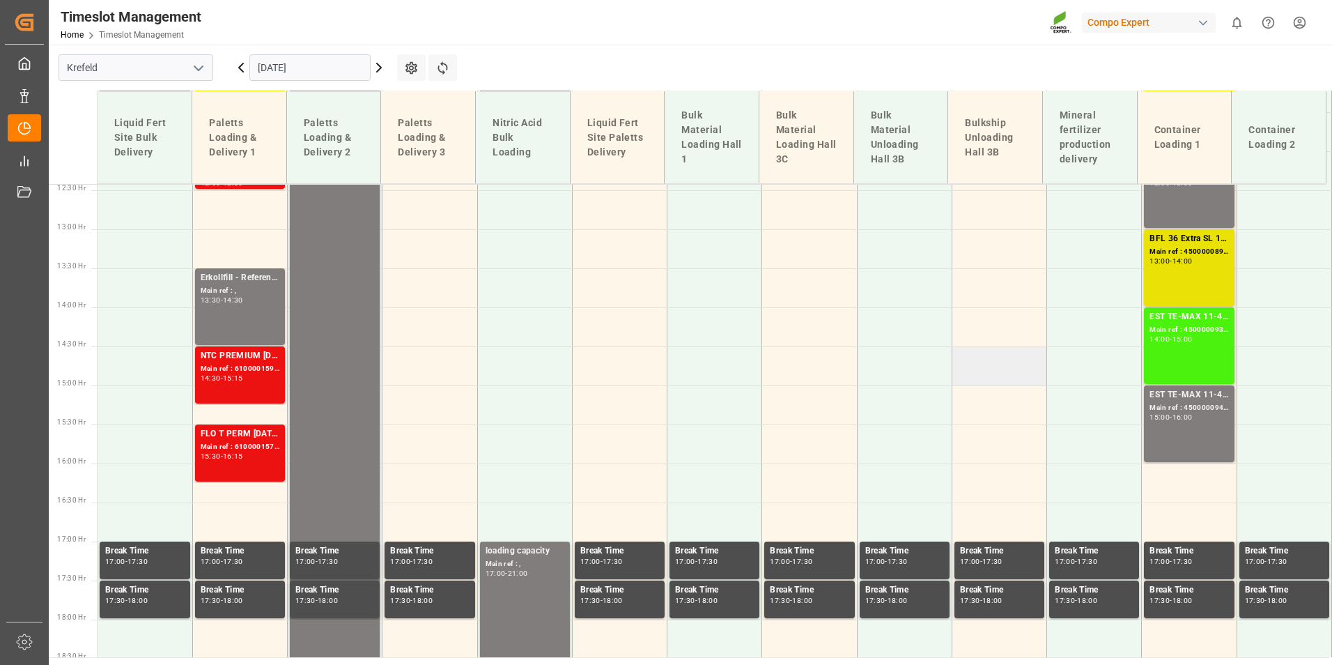
scroll to position [849, 0]
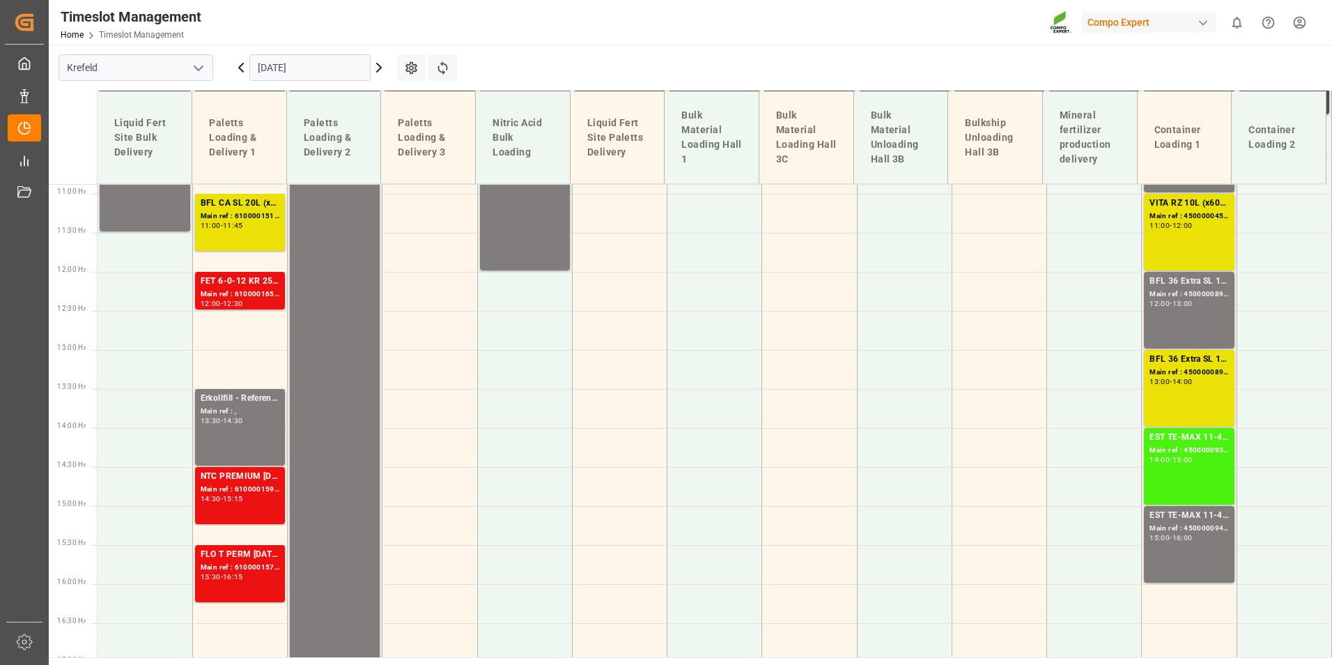
click at [383, 73] on icon at bounding box center [379, 67] width 17 height 17
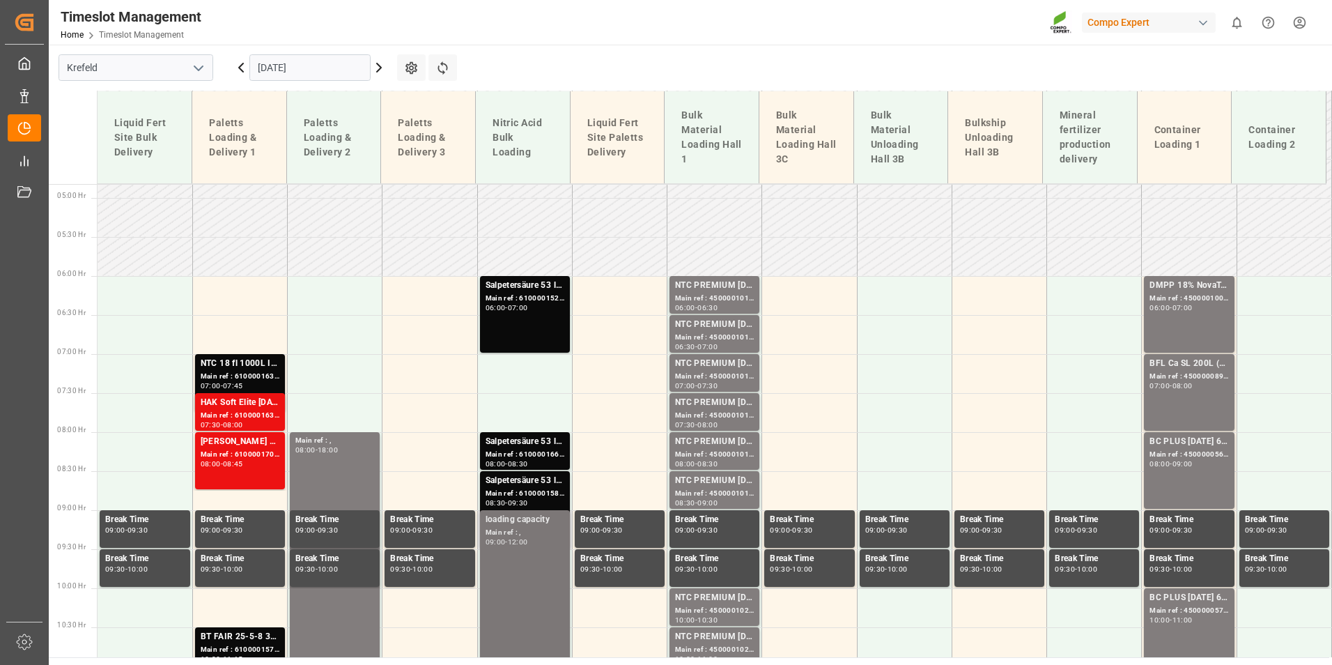
scroll to position [361, 0]
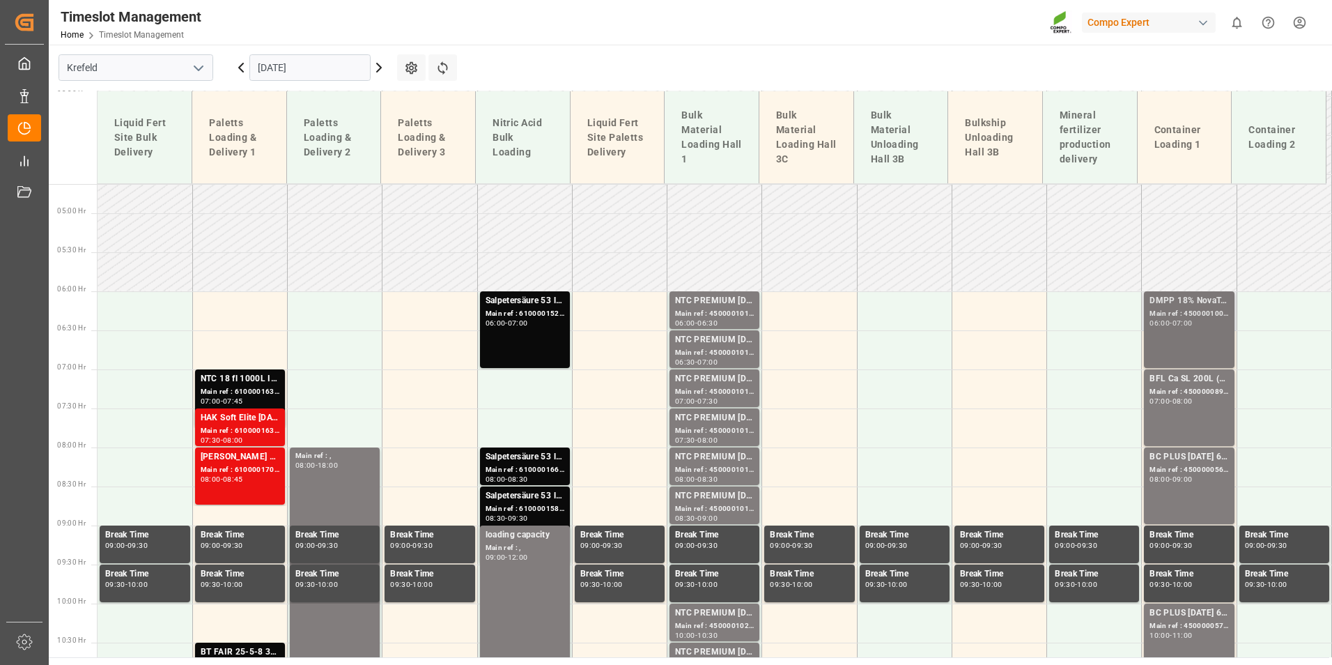
click at [1173, 312] on div "Main ref : 4500001004, 2000001038" at bounding box center [1189, 314] width 79 height 12
click at [1170, 398] on div "-" at bounding box center [1171, 401] width 2 height 6
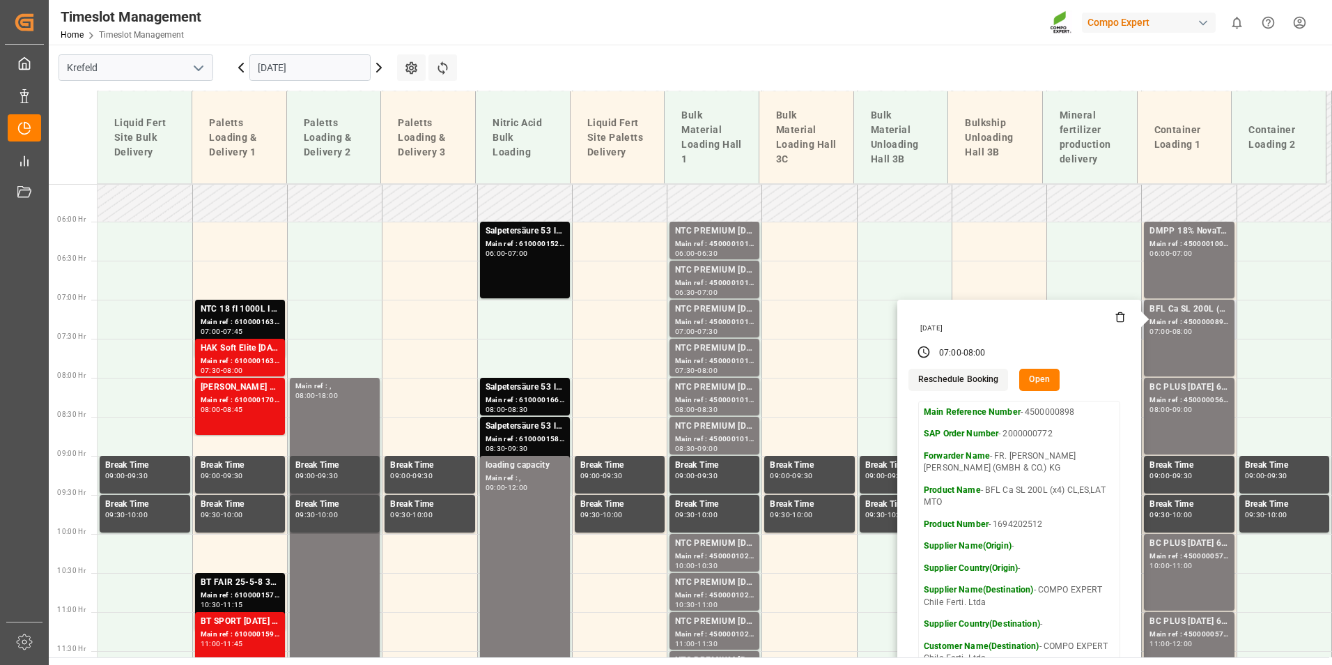
click at [1123, 409] on div "[DATE] 07:00 - 08:00 Reschedule Booking Open Main Reference Number - 4500000898…" at bounding box center [1020, 511] width 244 height 423
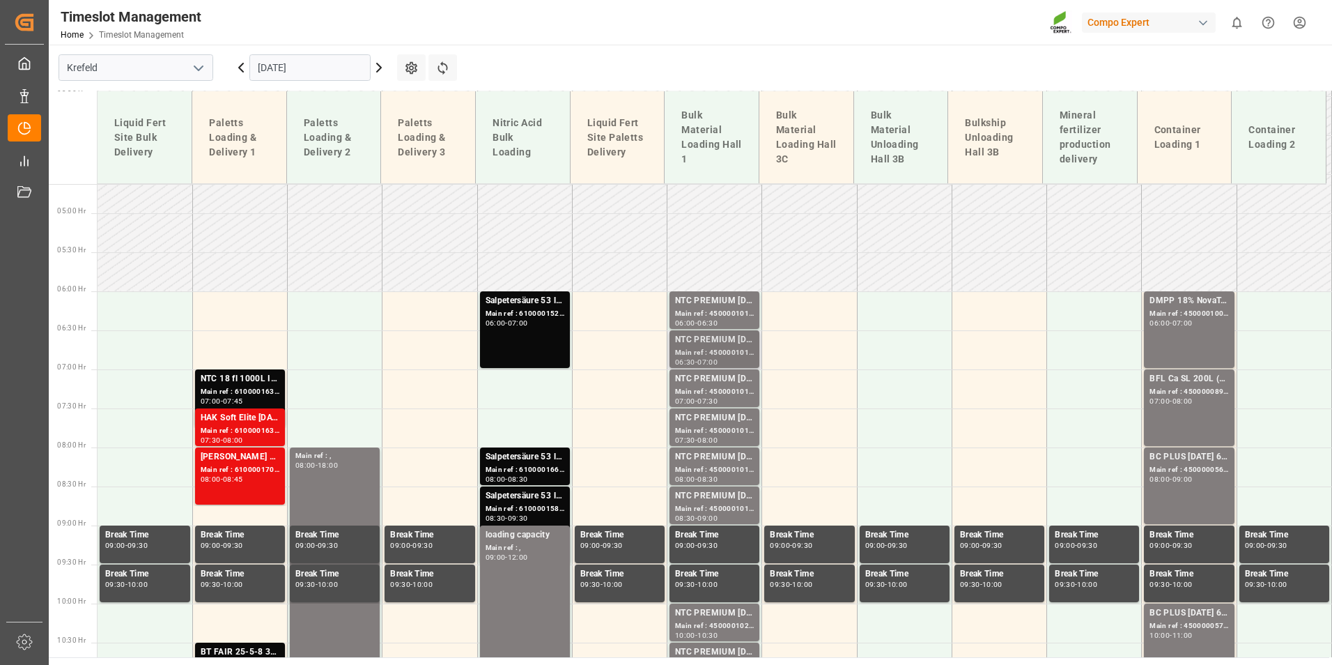
click at [713, 332] on div "NTC PREMIUM [DATE]+3+TE BULK Main ref : 4500001015, 2000001045 06:30 - 07:00" at bounding box center [715, 349] width 90 height 38
